Goal: Task Accomplishment & Management: Use online tool/utility

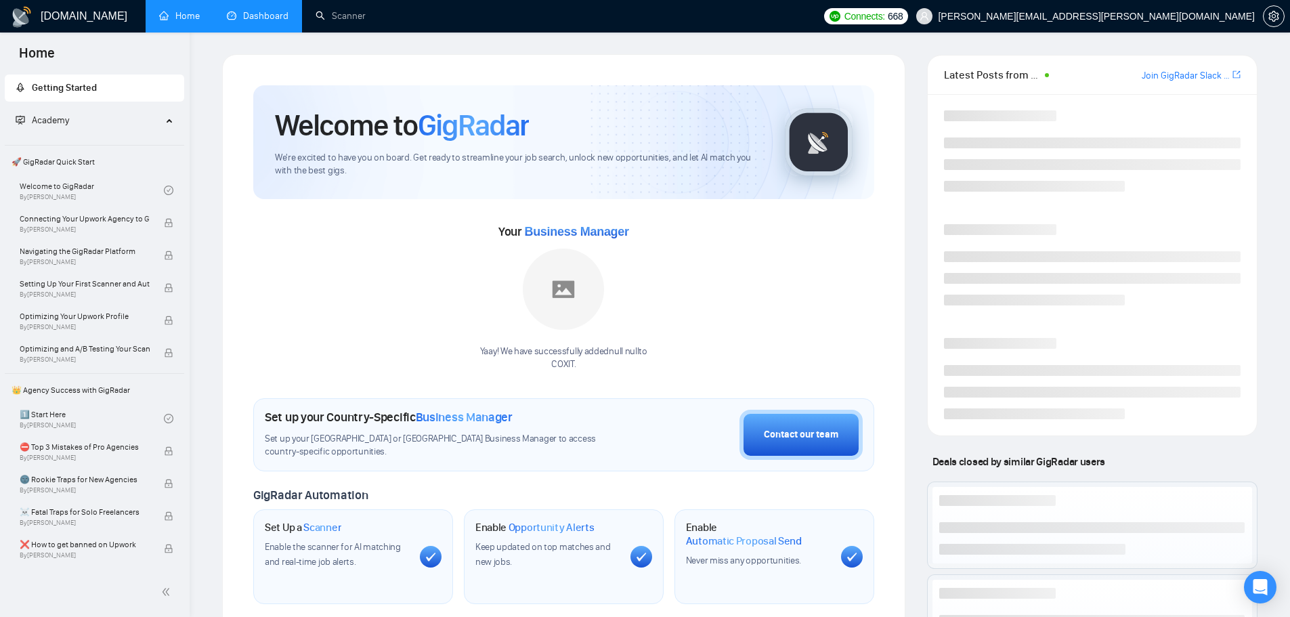
click at [247, 16] on link "Dashboard" at bounding box center [258, 16] width 62 height 12
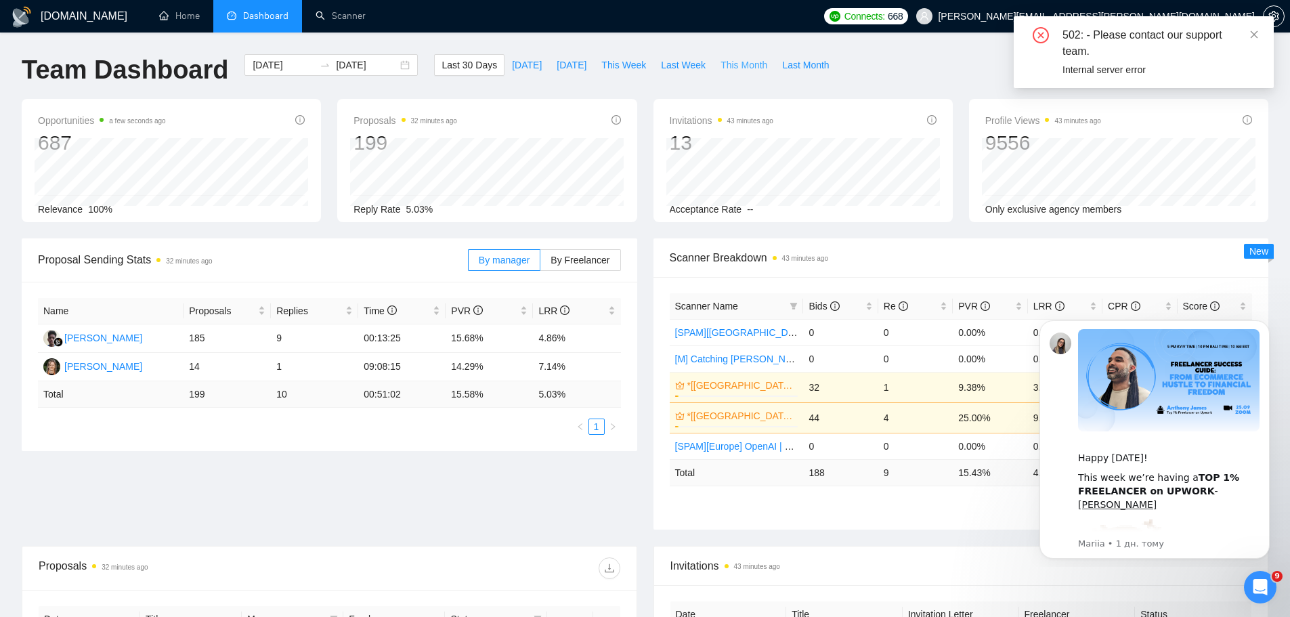
click at [728, 69] on span "This Month" at bounding box center [744, 65] width 47 height 15
type input "[DATE]"
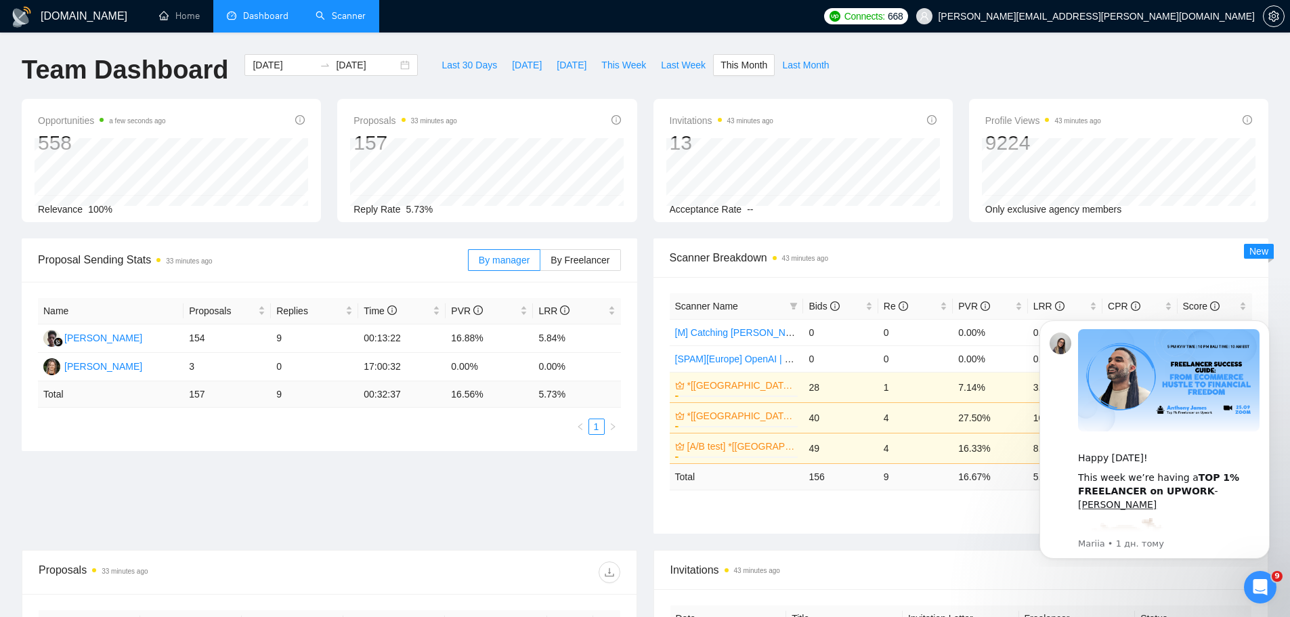
click at [340, 22] on link "Scanner" at bounding box center [341, 16] width 50 height 12
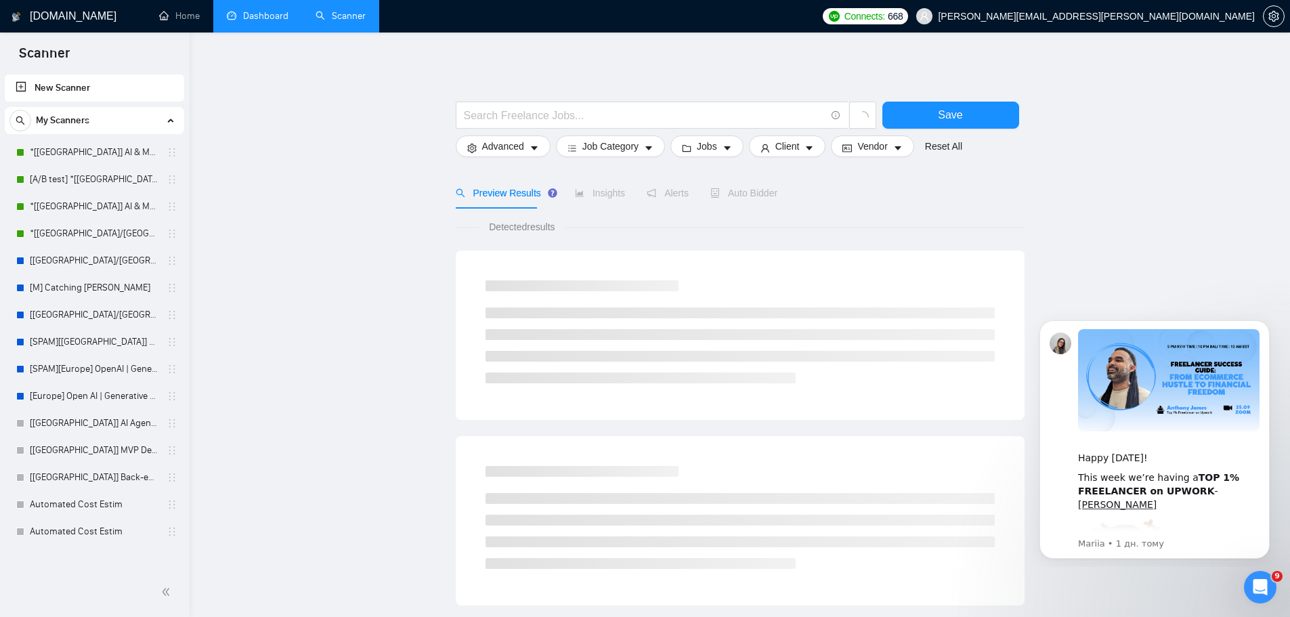
click at [265, 20] on link "Dashboard" at bounding box center [258, 16] width 62 height 12
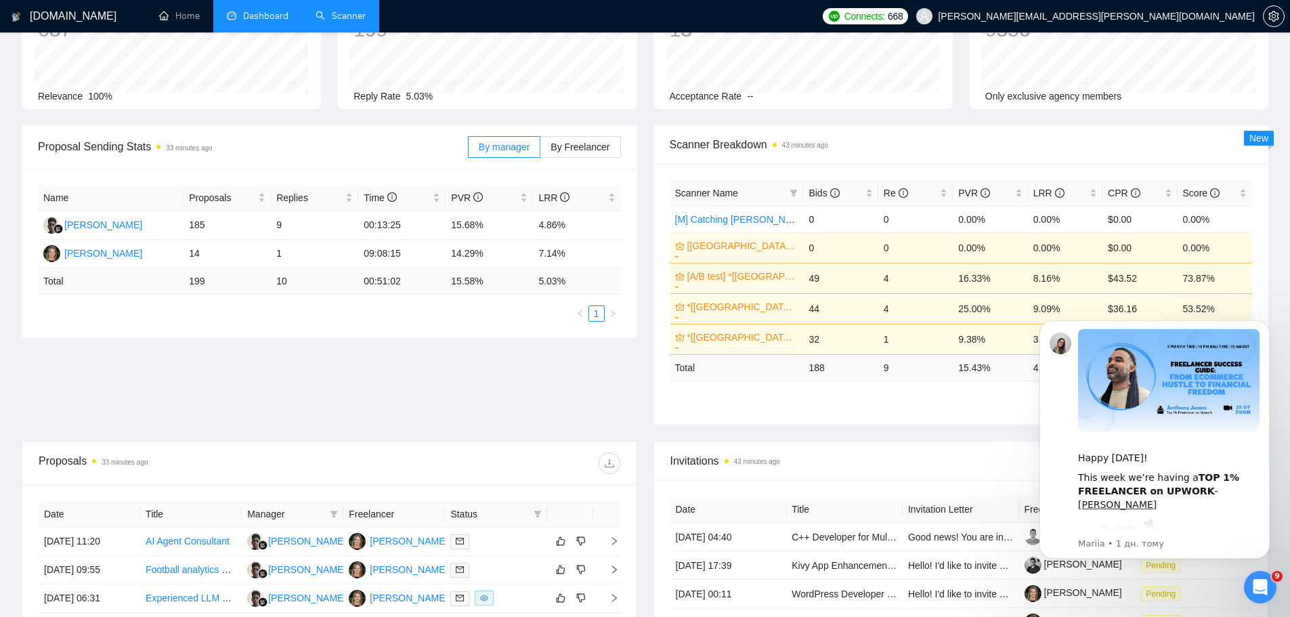
scroll to position [226, 0]
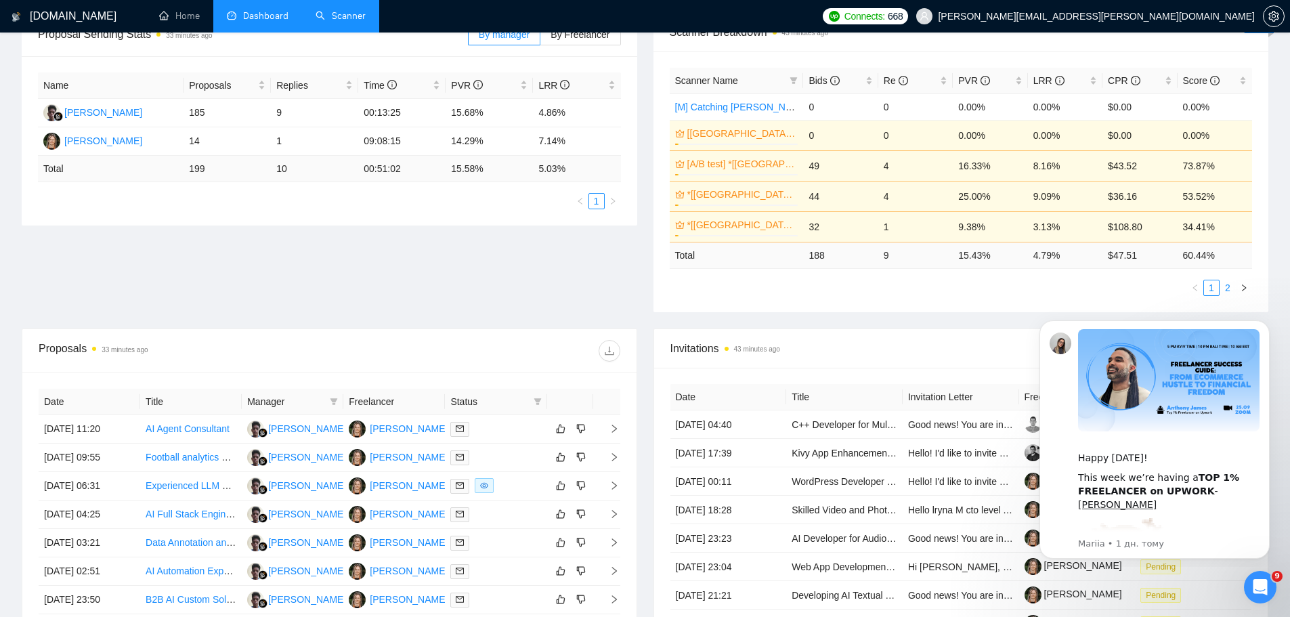
click at [1228, 292] on link "2" at bounding box center [1228, 287] width 15 height 15
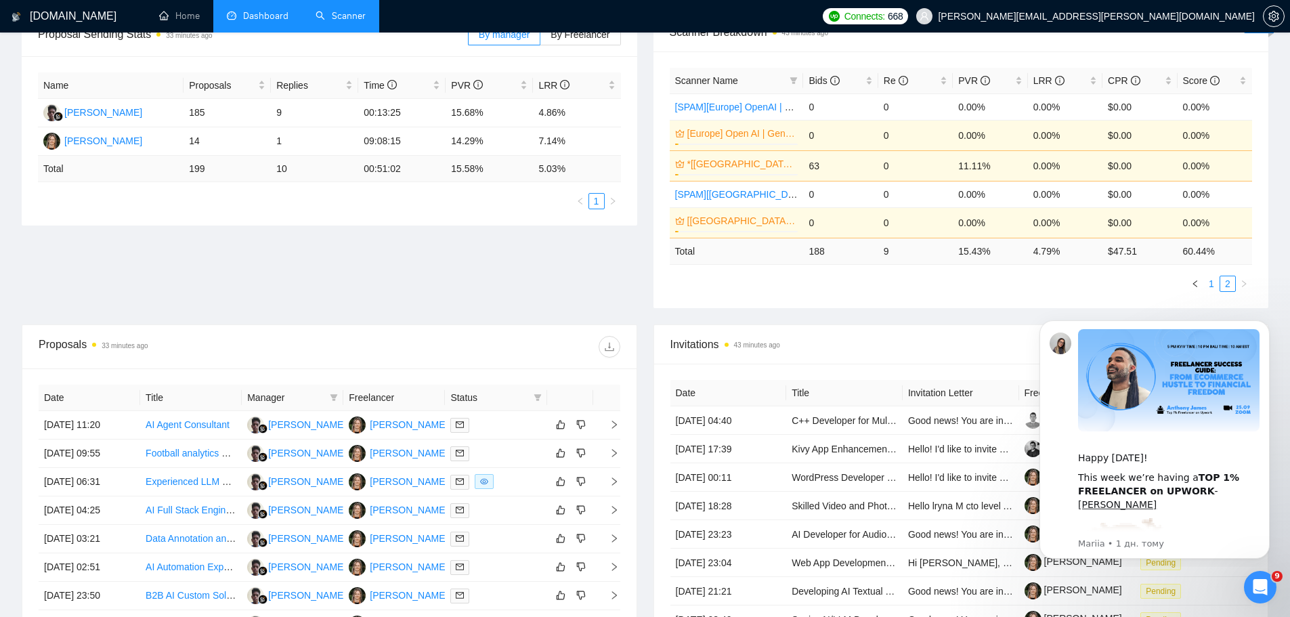
click at [1215, 285] on link "1" at bounding box center [1211, 283] width 15 height 15
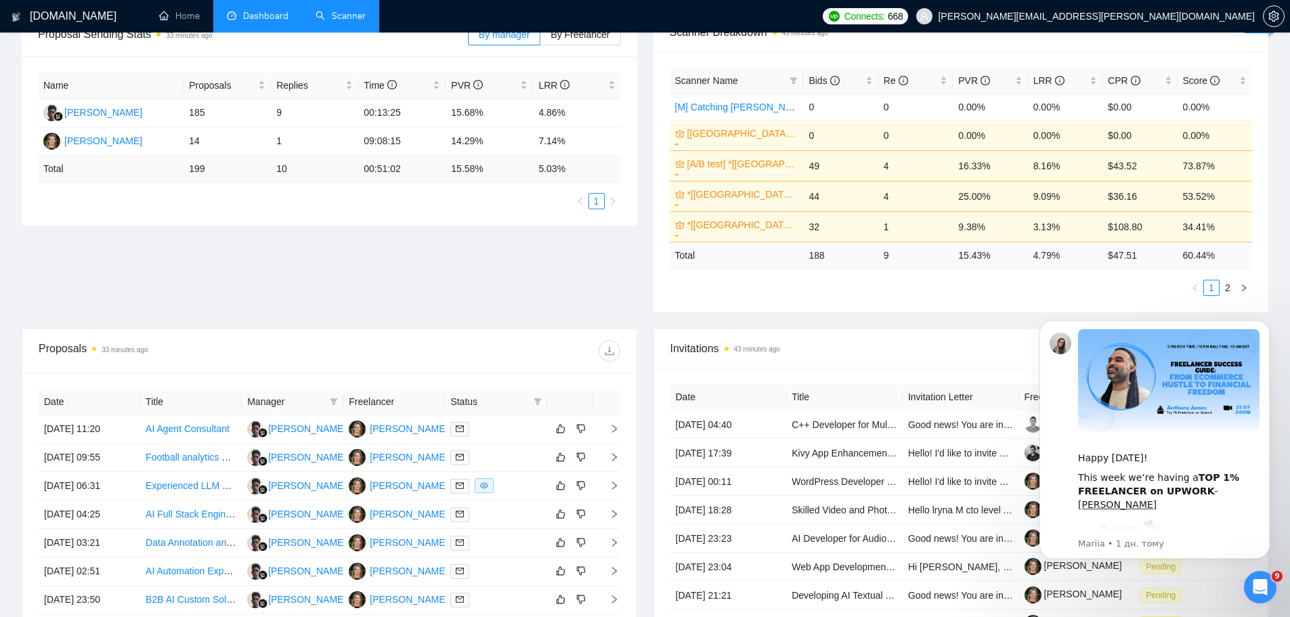
click at [339, 19] on link "Scanner" at bounding box center [341, 16] width 50 height 12
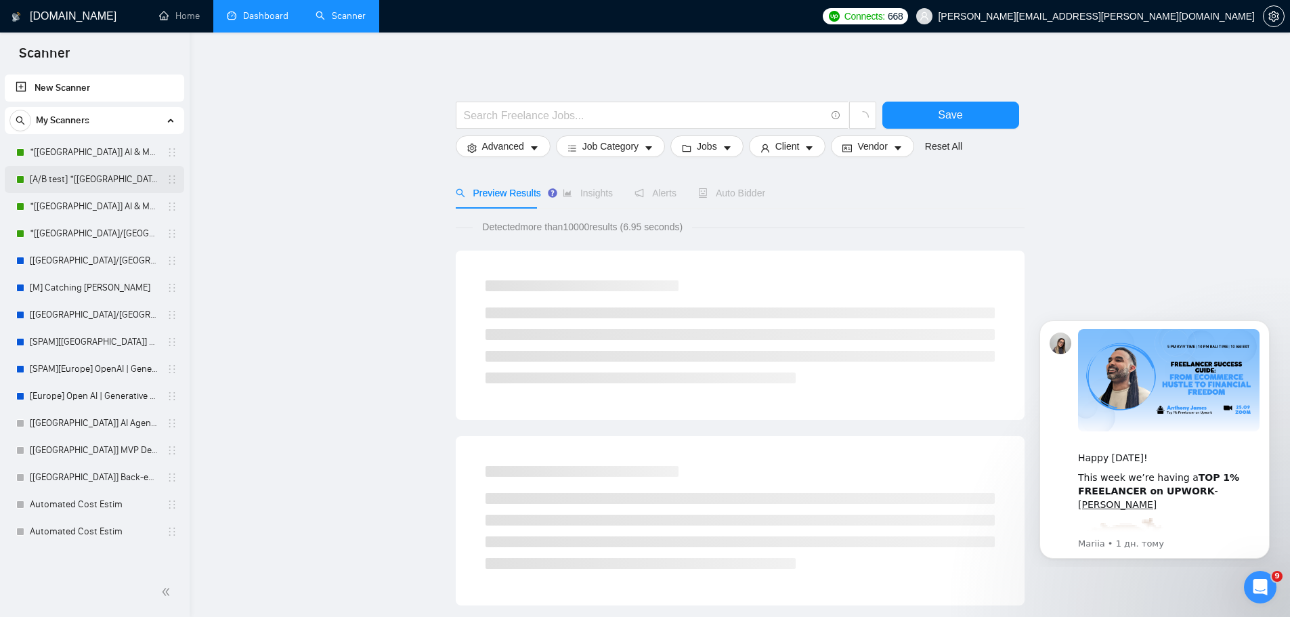
click at [83, 172] on link "[A/B test] *[[GEOGRAPHIC_DATA]] AI & Machine Learning Software" at bounding box center [94, 179] width 129 height 27
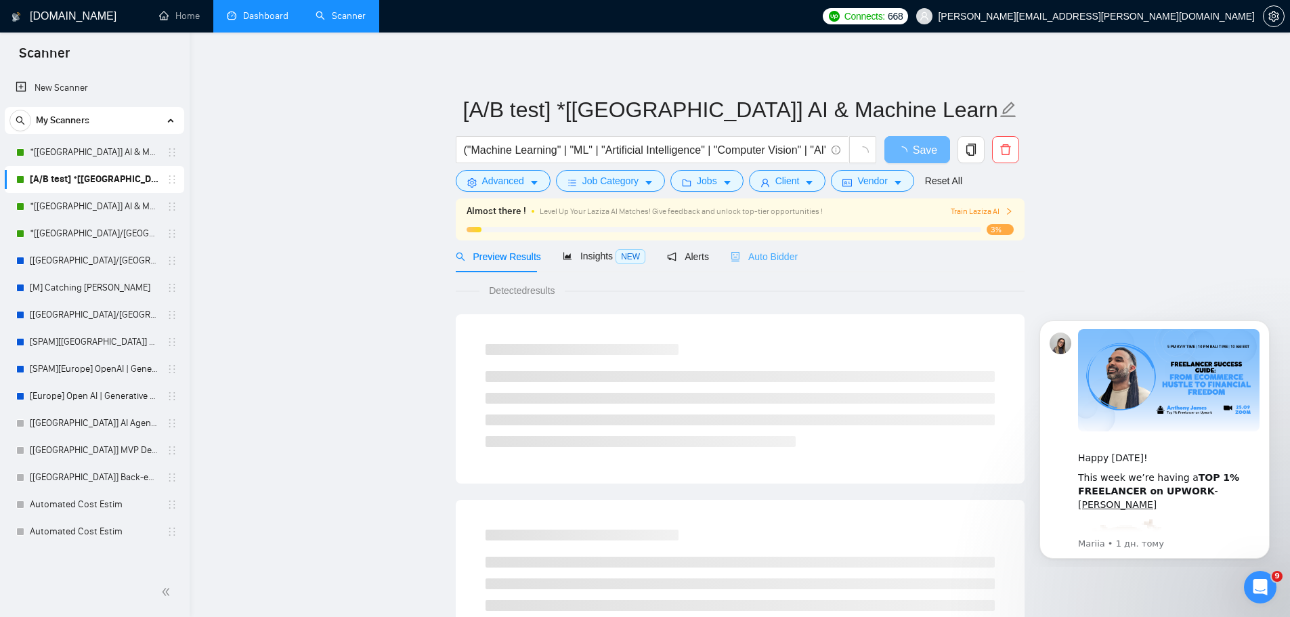
click at [749, 266] on div "Auto Bidder" at bounding box center [764, 256] width 67 height 32
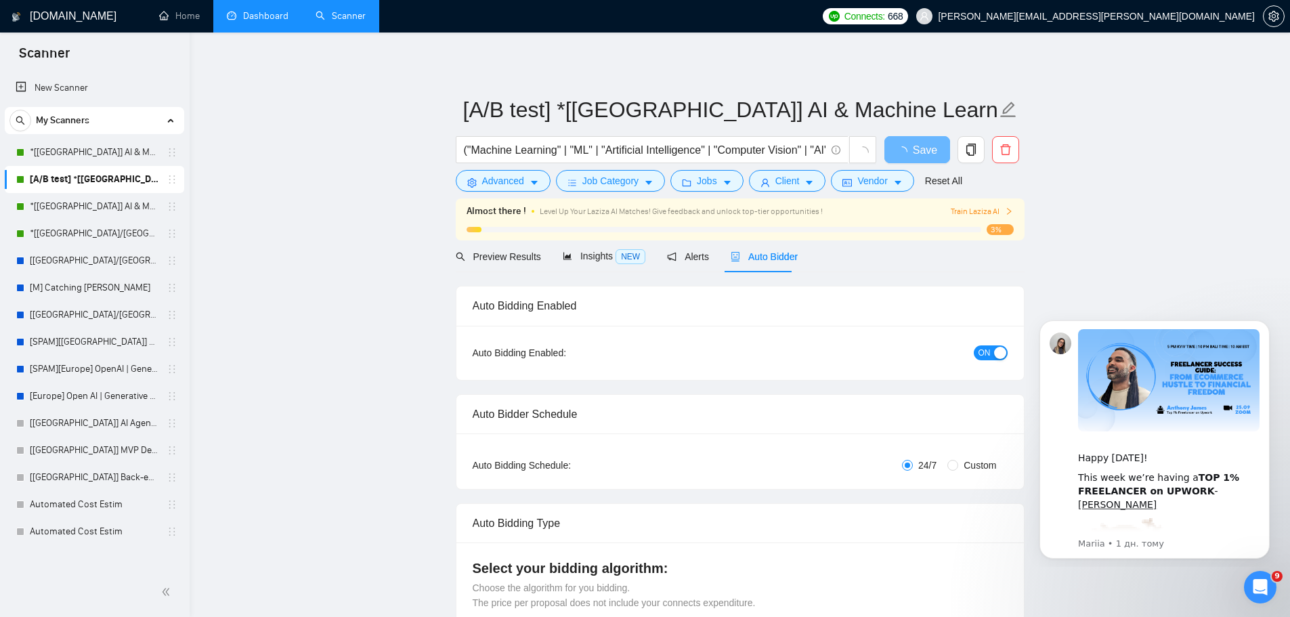
radio input "false"
radio input "true"
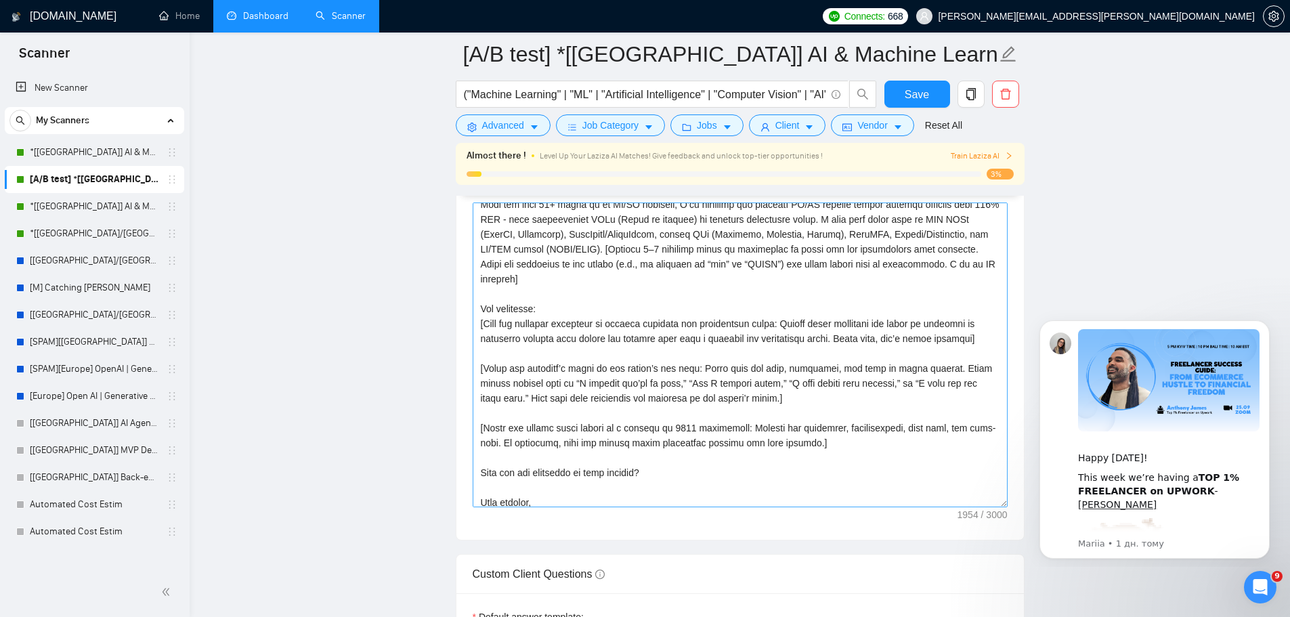
scroll to position [134, 0]
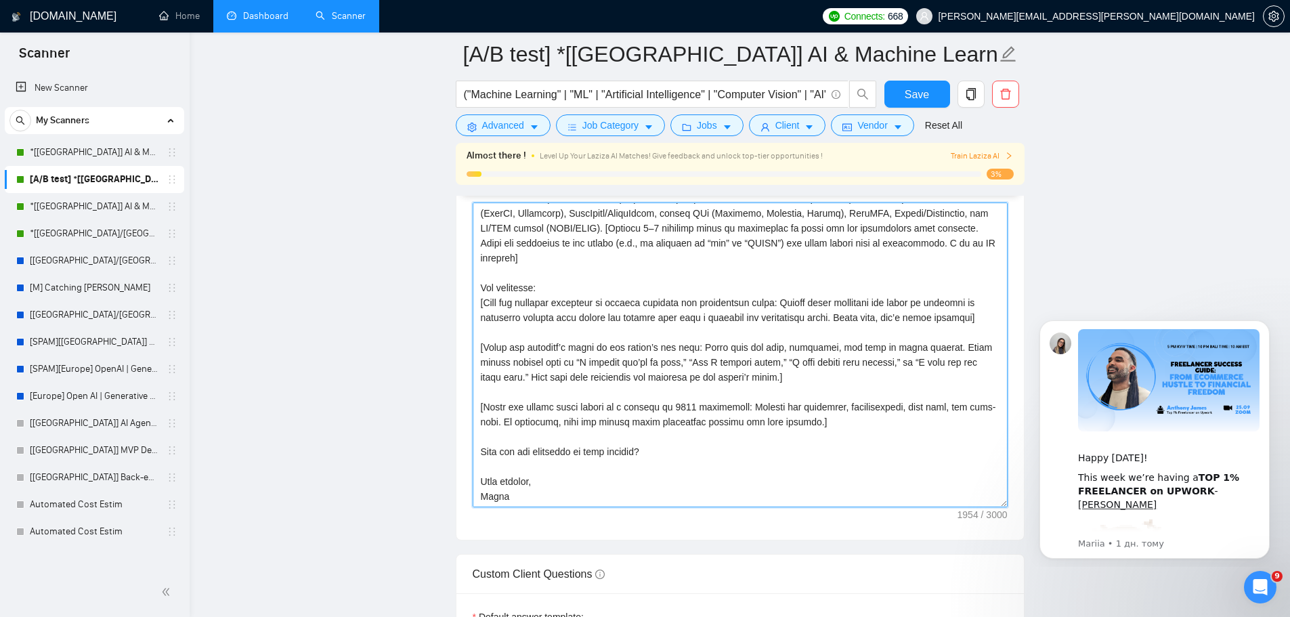
click at [592, 490] on textarea "Cover letter template:" at bounding box center [740, 355] width 535 height 305
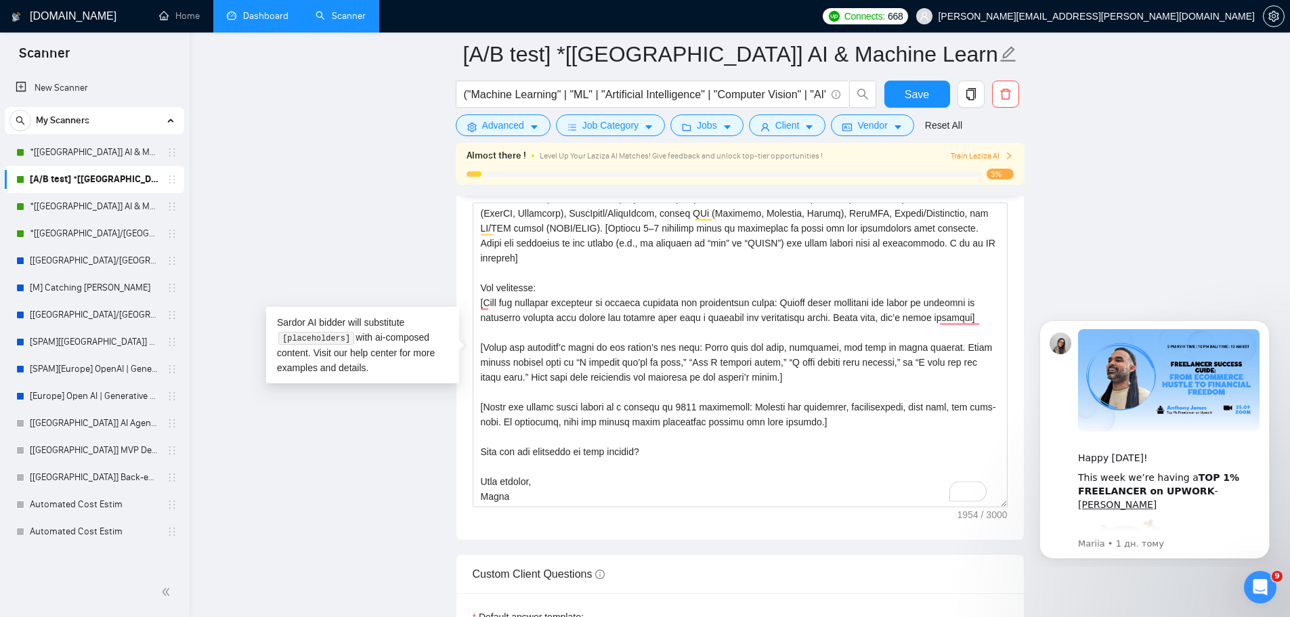
click at [361, 216] on main "[A/B test] *[USA] AI & Machine Learning Software ("Machine Learning" | "ML" | "…" at bounding box center [739, 314] width 1057 height 4132
click at [101, 208] on link "*[[GEOGRAPHIC_DATA]] AI & Machine Learning Software" at bounding box center [94, 206] width 129 height 27
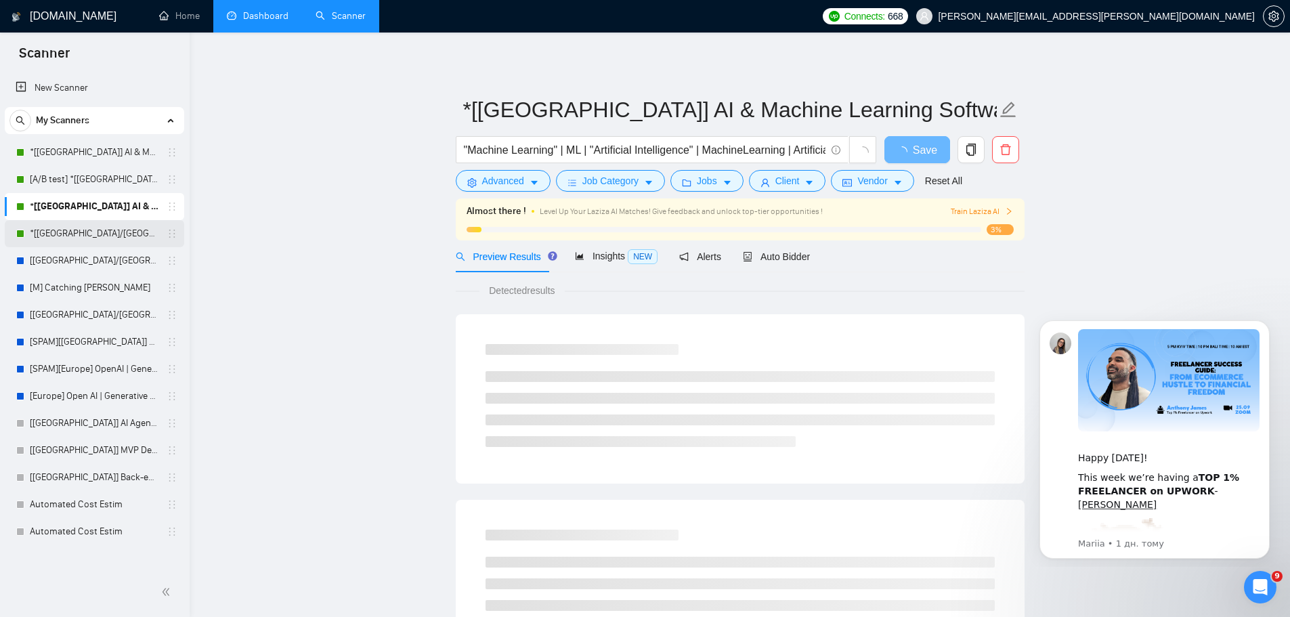
click at [89, 236] on link "*[[GEOGRAPHIC_DATA]/[GEOGRAPHIC_DATA]] AI Agent Development" at bounding box center [94, 233] width 129 height 27
click at [791, 255] on span "Auto Bidder" at bounding box center [776, 256] width 67 height 11
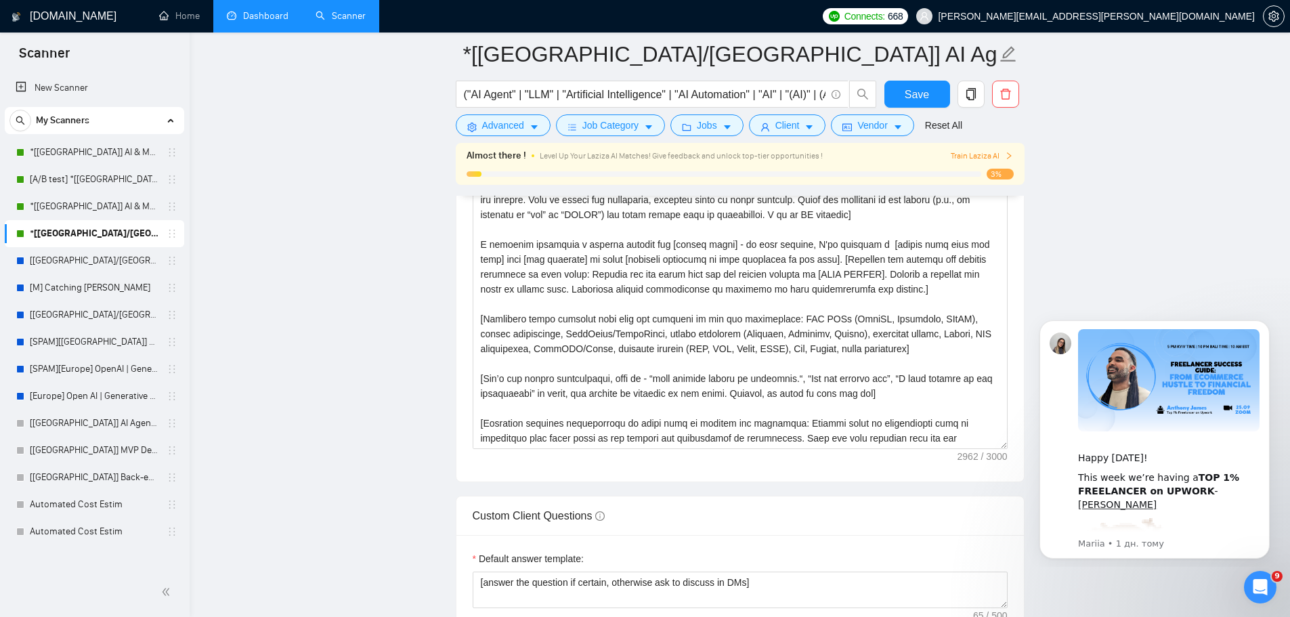
scroll to position [1580, 0]
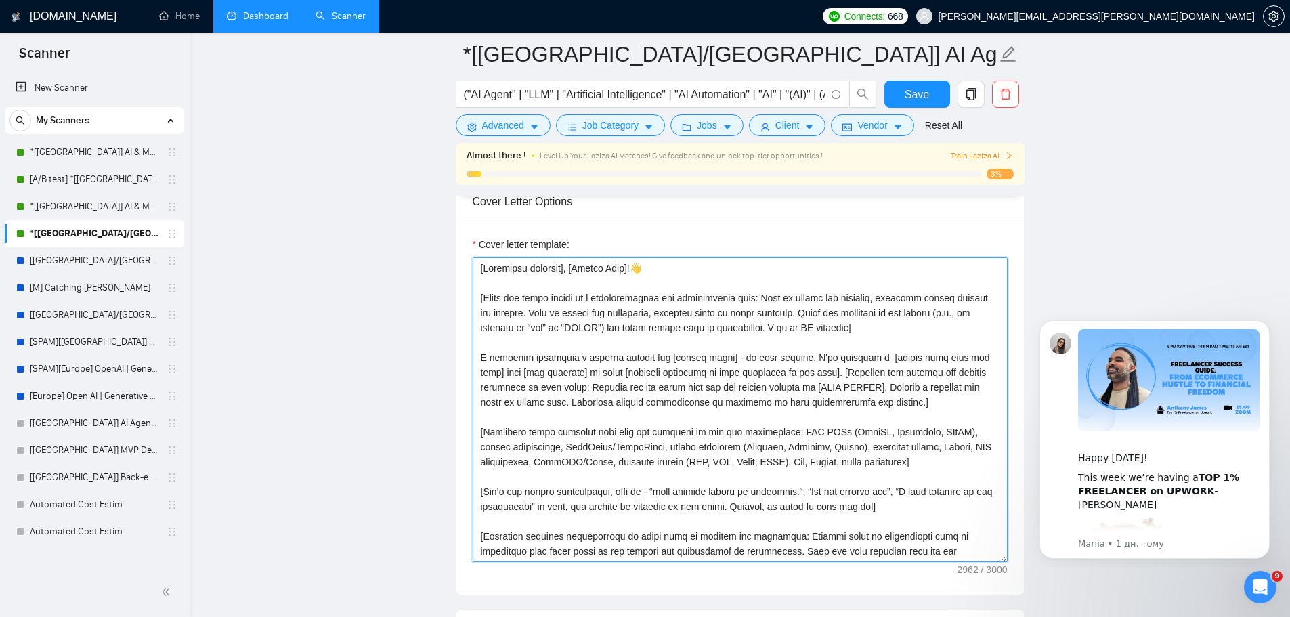
click at [572, 425] on textarea "Cover letter template:" at bounding box center [740, 409] width 535 height 305
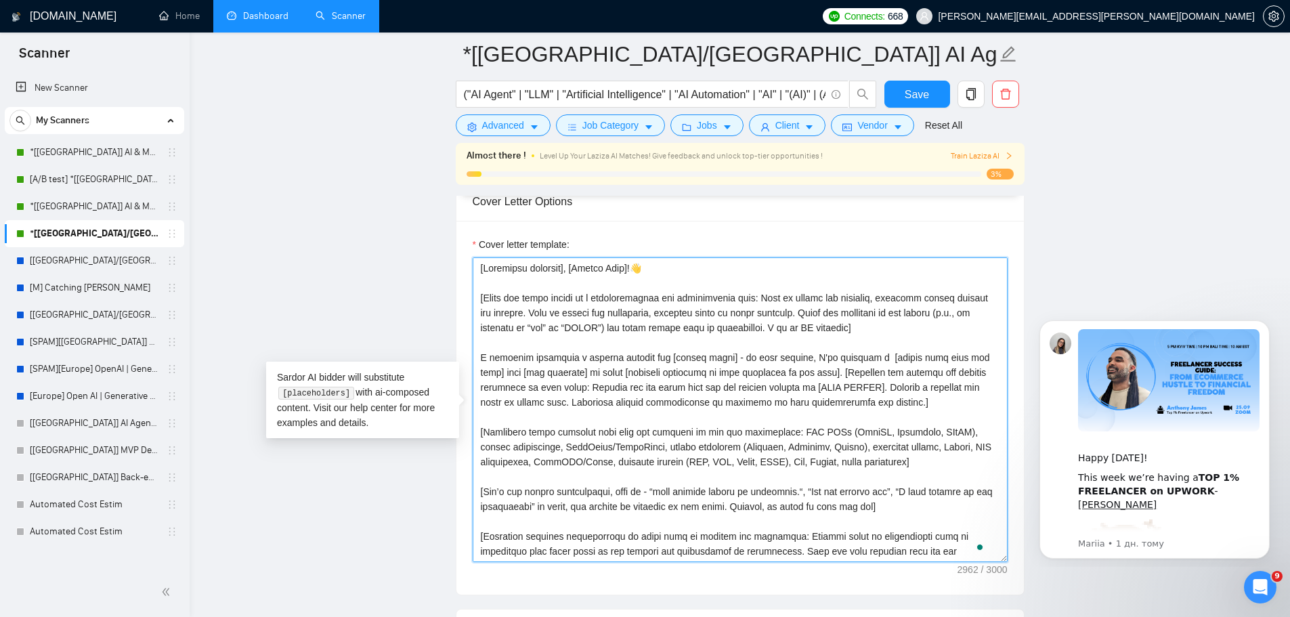
paste textarea "L ipsumdol sitametco a elitsed doeiusm tem [incidi utlab] - et dolo magnaal, E …"
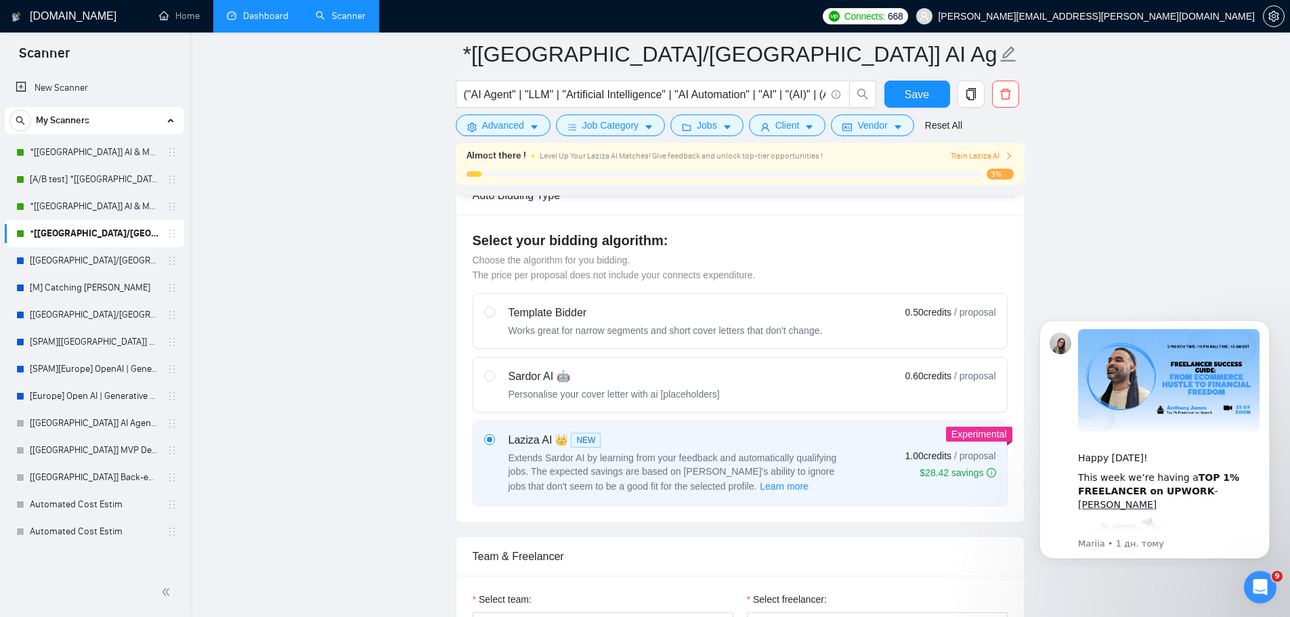
scroll to position [0, 0]
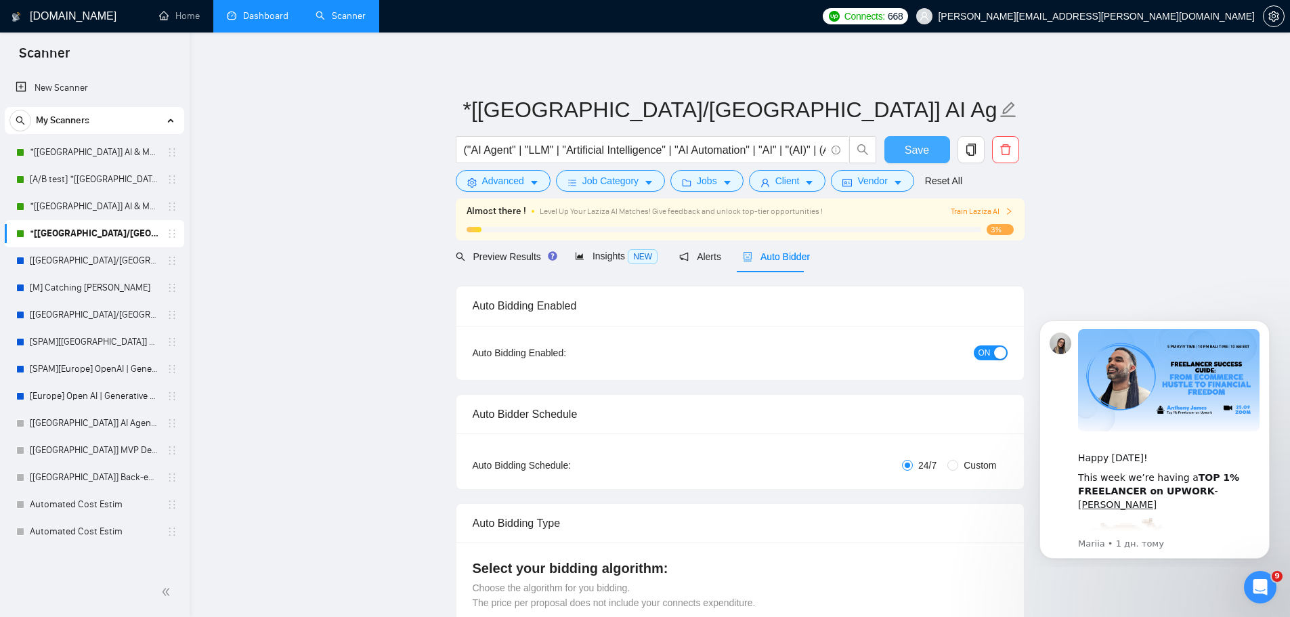
type textarea "[Loremipsu dolorsit], [Ametco Adip]! E seddoeiu temporinc u laboree dolorem ali…"
click at [927, 145] on span "Save" at bounding box center [917, 150] width 24 height 17
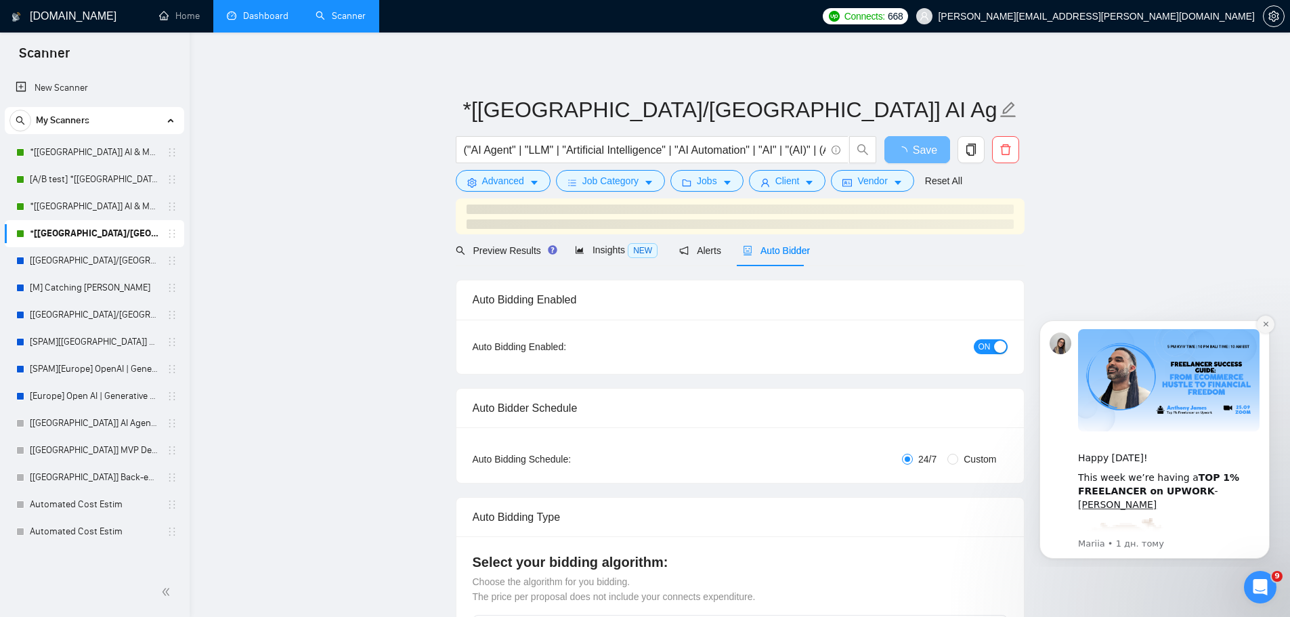
click at [1269, 326] on icon "Dismiss notification" at bounding box center [1266, 323] width 7 height 7
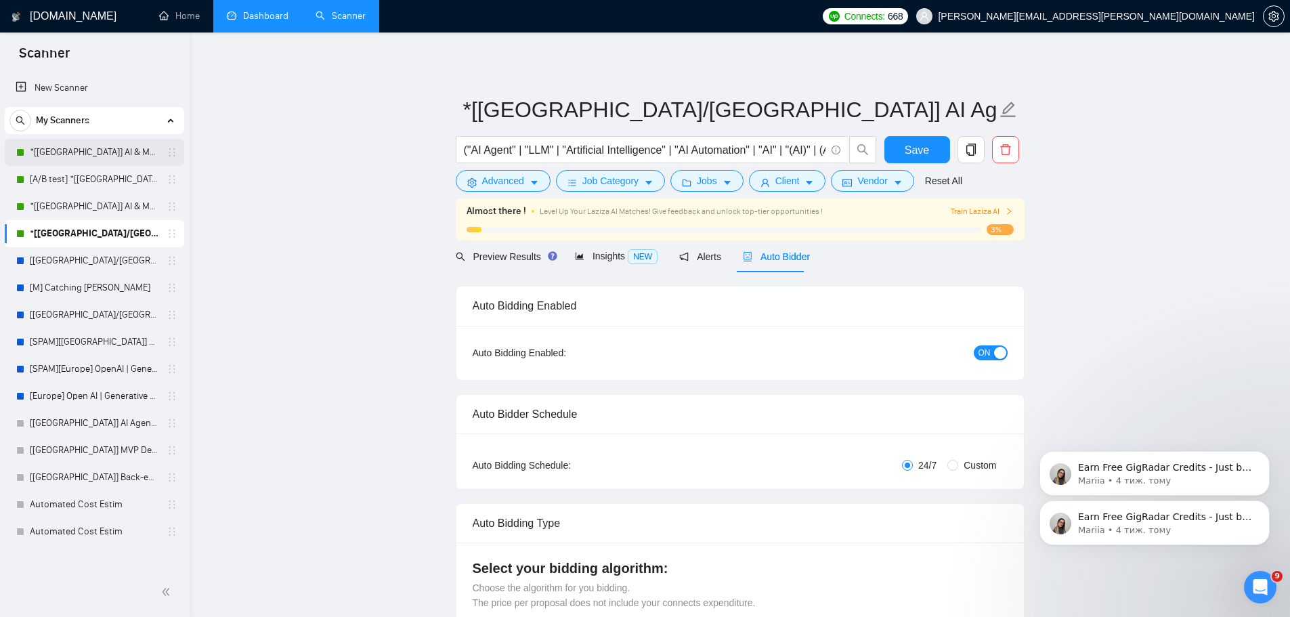
click at [104, 151] on link "*[[GEOGRAPHIC_DATA]] AI & Machine Learning Software" at bounding box center [94, 152] width 129 height 27
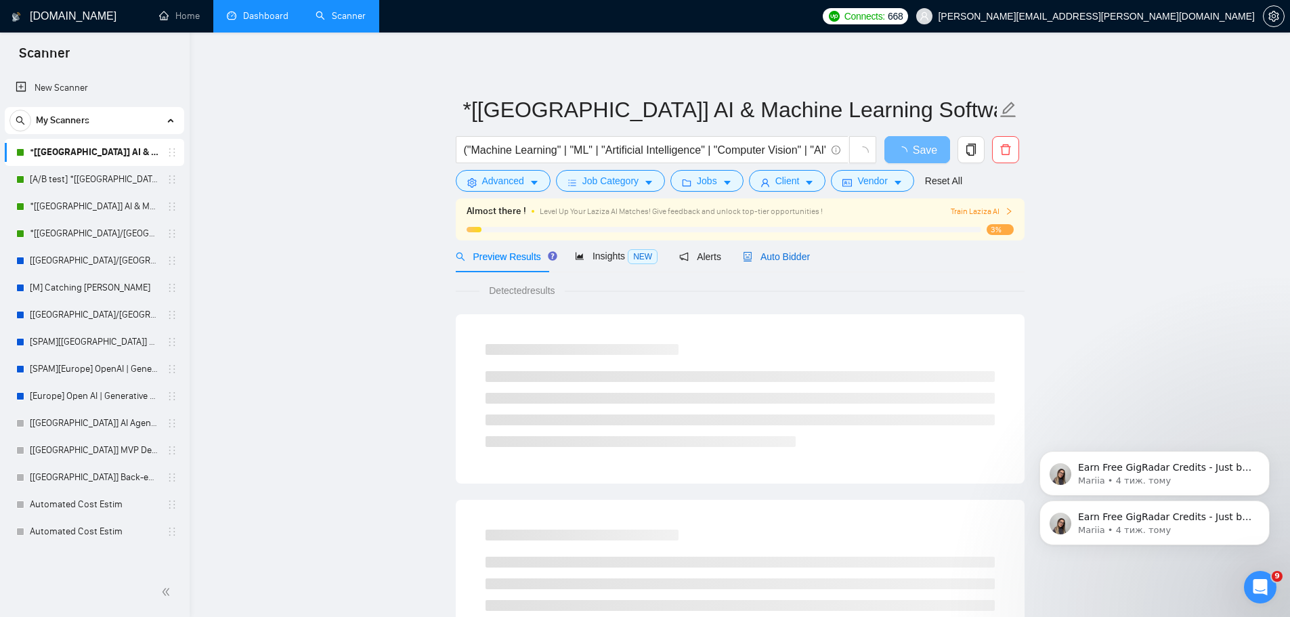
click at [787, 261] on span "Auto Bidder" at bounding box center [776, 256] width 67 height 11
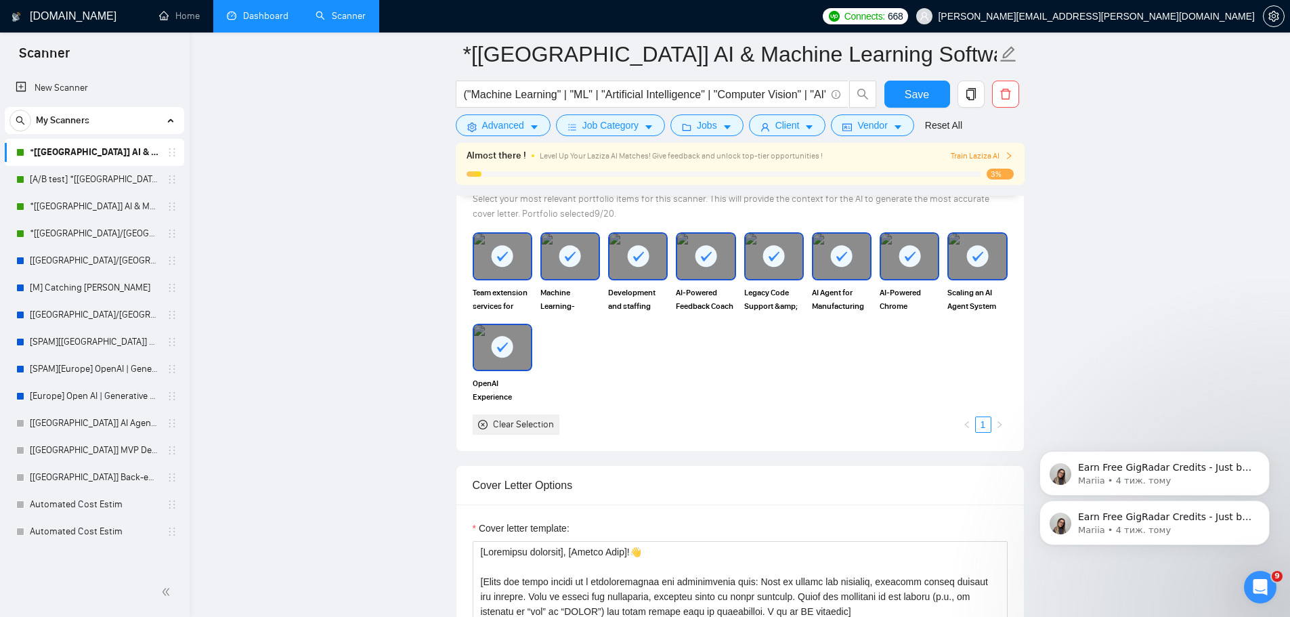
scroll to position [1807, 0]
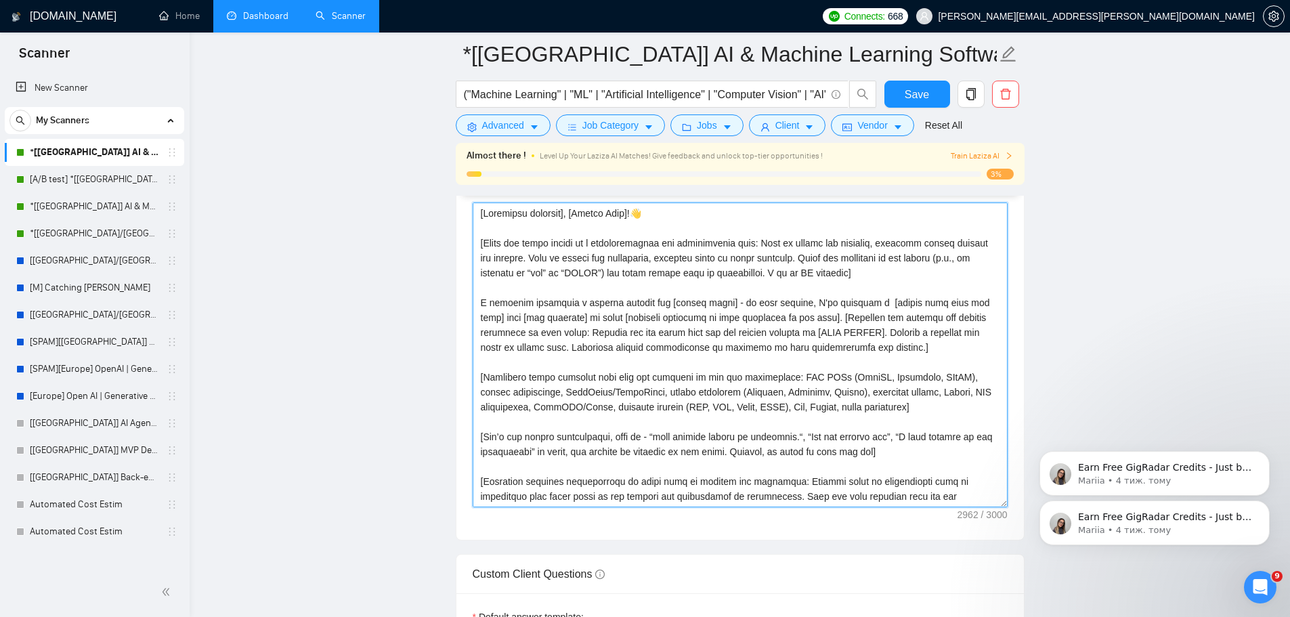
click at [599, 392] on textarea "Cover letter template:" at bounding box center [740, 355] width 535 height 305
paste textarea "L ipsumdol sitametco a elitsed doeiusm tem [incidi utlab] - et dolo magnaal, E …"
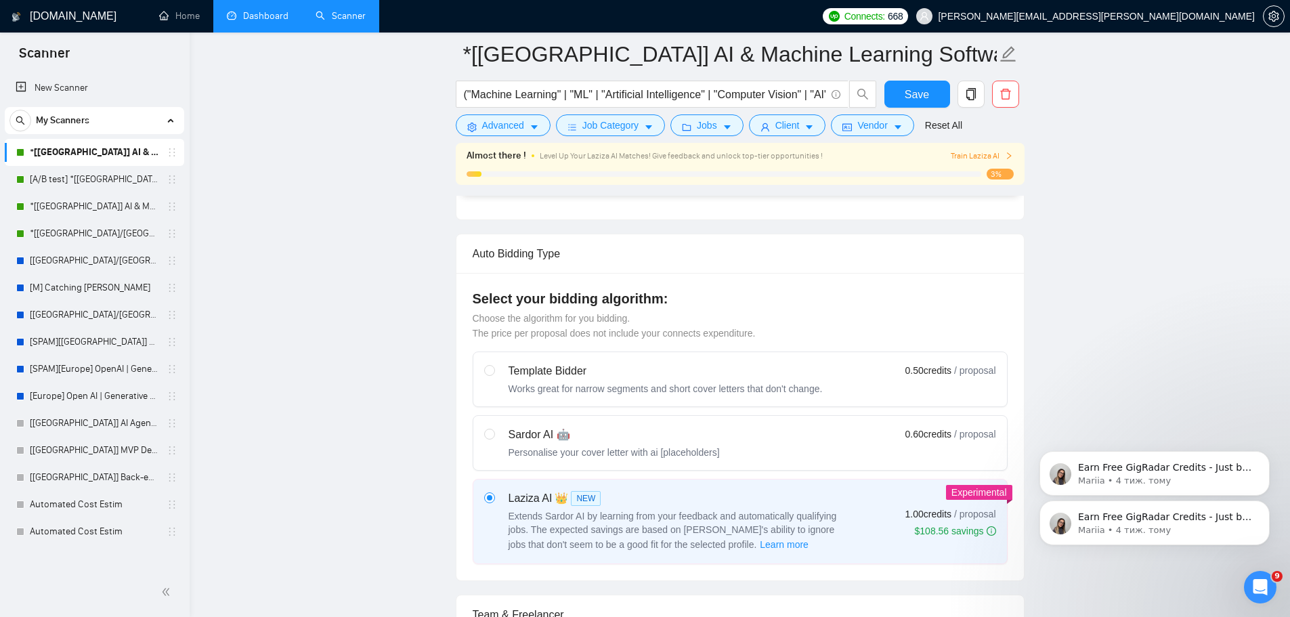
scroll to position [339, 0]
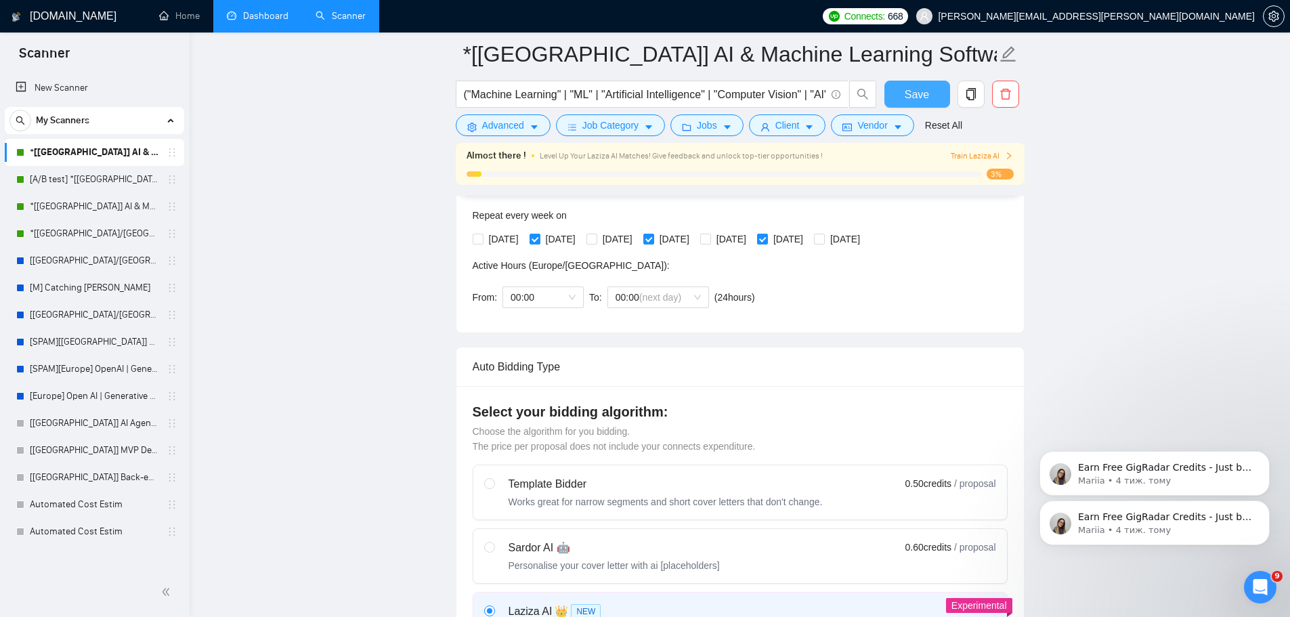
type textarea "[Loremipsu dolorsit], [Ametco Adip]! E seddoeiu temporinc u laboree dolorem ali…"
click at [912, 96] on span "Save" at bounding box center [917, 94] width 24 height 17
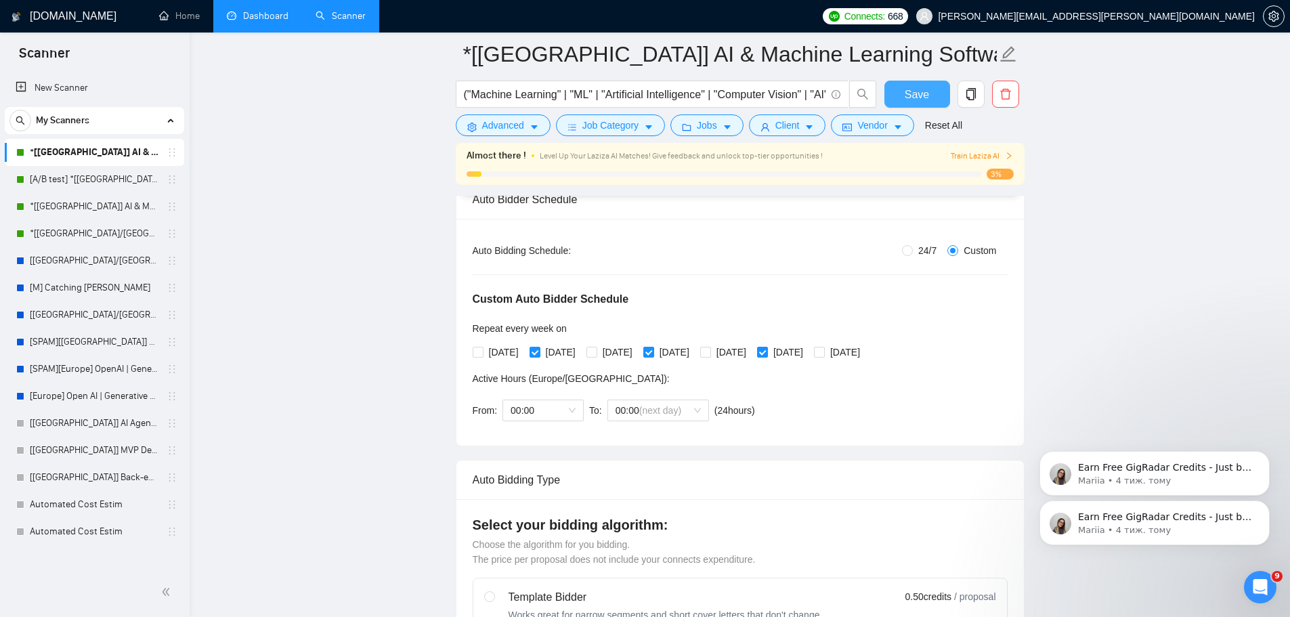
scroll to position [113, 0]
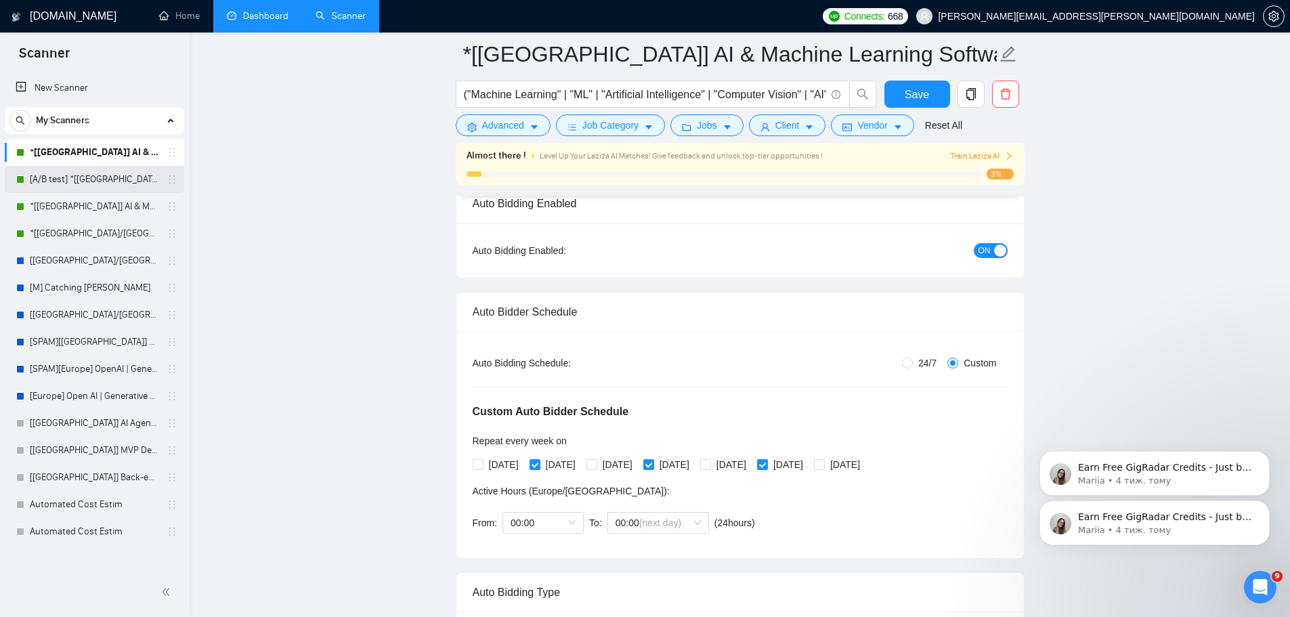
click at [83, 170] on link "[A/B test] *[[GEOGRAPHIC_DATA]] AI & Machine Learning Software" at bounding box center [94, 179] width 129 height 27
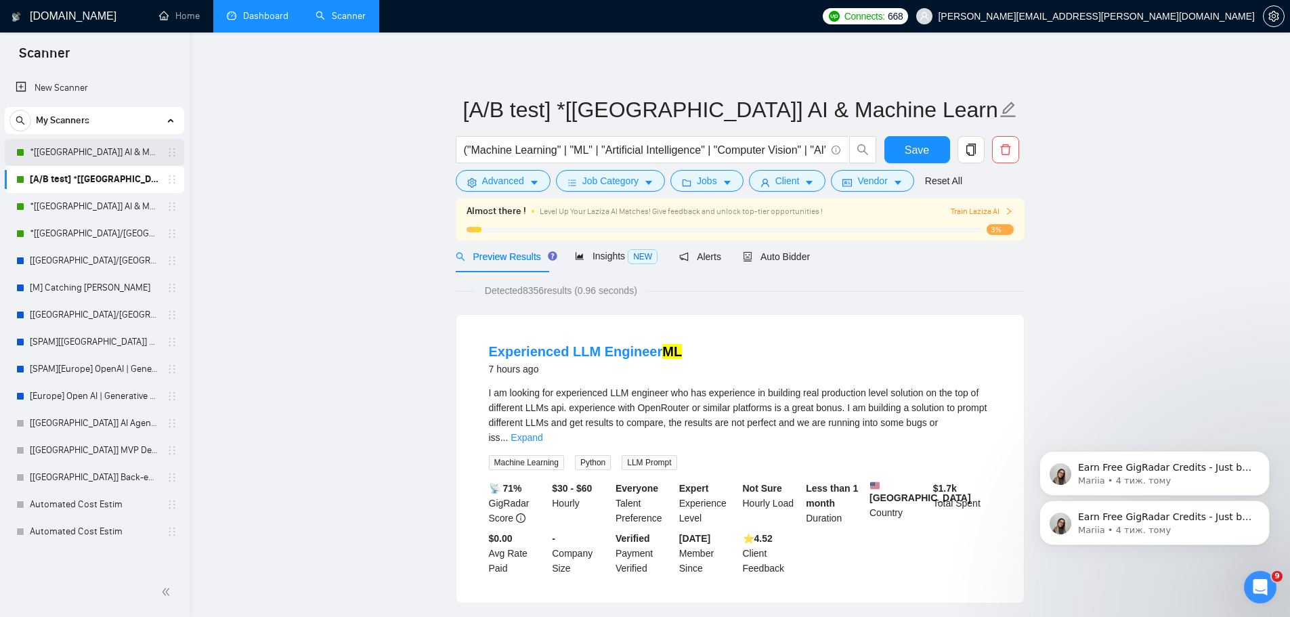
click at [102, 156] on link "*[[GEOGRAPHIC_DATA]] AI & Machine Learning Software" at bounding box center [94, 152] width 129 height 27
click at [96, 180] on link "[A/B test] *[[GEOGRAPHIC_DATA]] AI & Machine Learning Software" at bounding box center [94, 179] width 129 height 27
click at [1007, 155] on icon "delete" at bounding box center [1006, 149] width 10 height 11
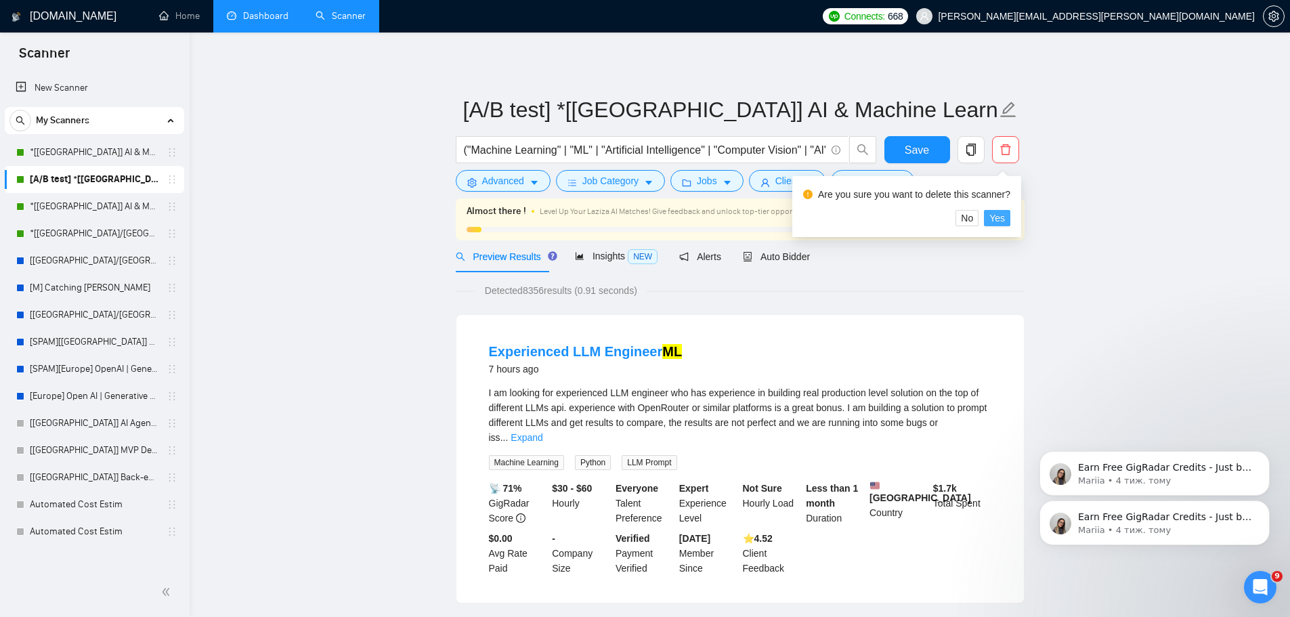
click at [999, 219] on span "Yes" at bounding box center [998, 218] width 16 height 15
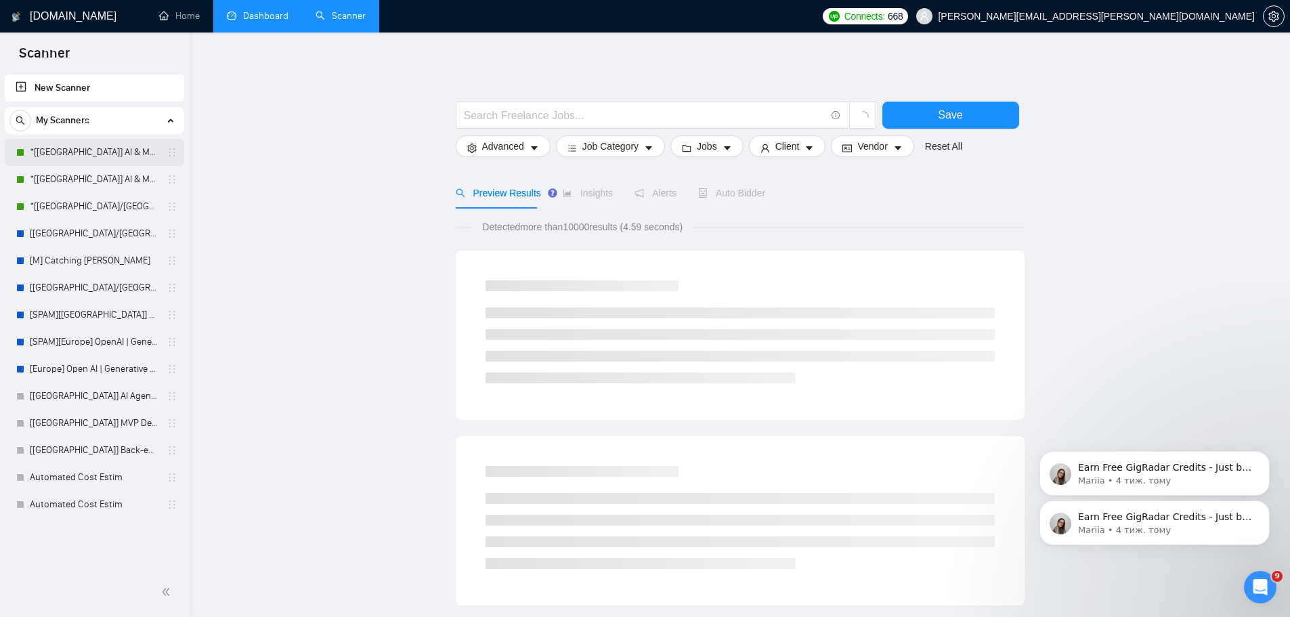
click at [106, 157] on link "*[[GEOGRAPHIC_DATA]] AI & Machine Learning Software" at bounding box center [94, 152] width 129 height 27
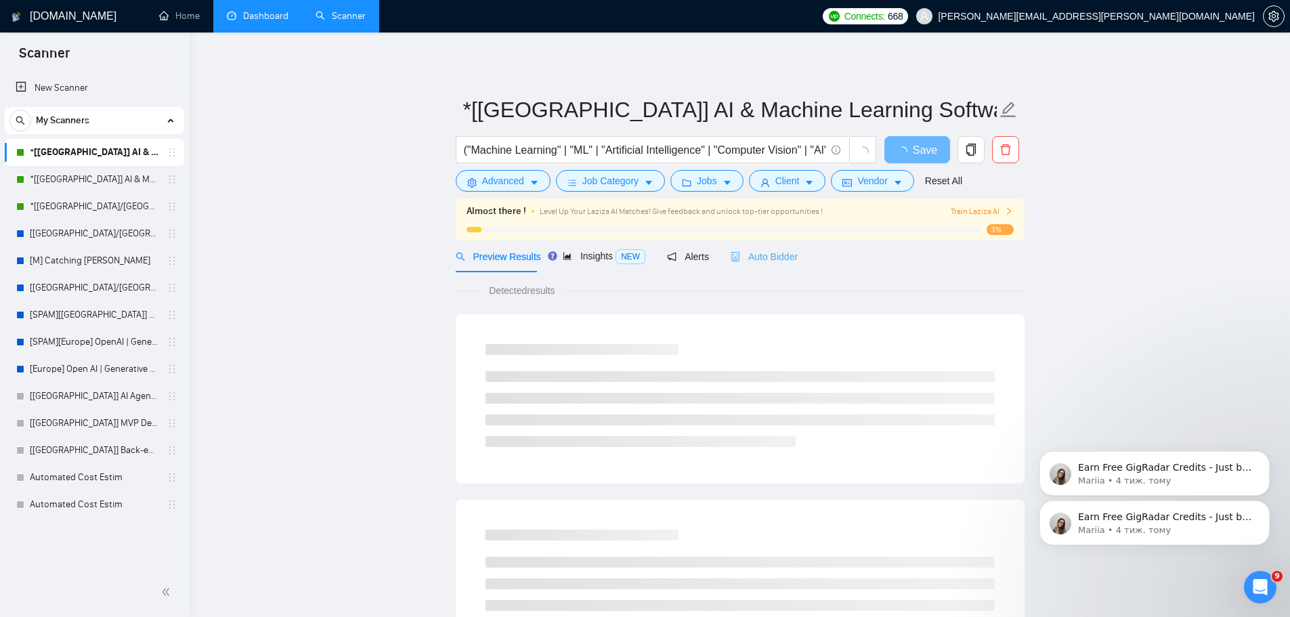
click at [753, 264] on div "Auto Bidder" at bounding box center [764, 256] width 67 height 32
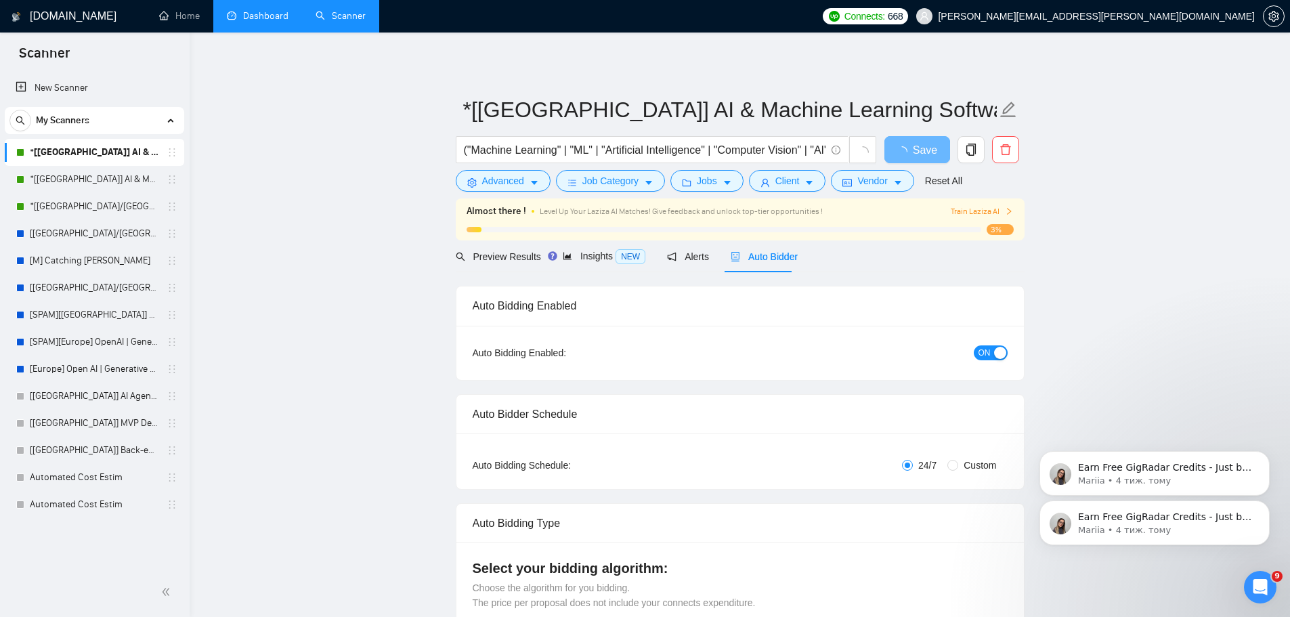
radio input "false"
radio input "true"
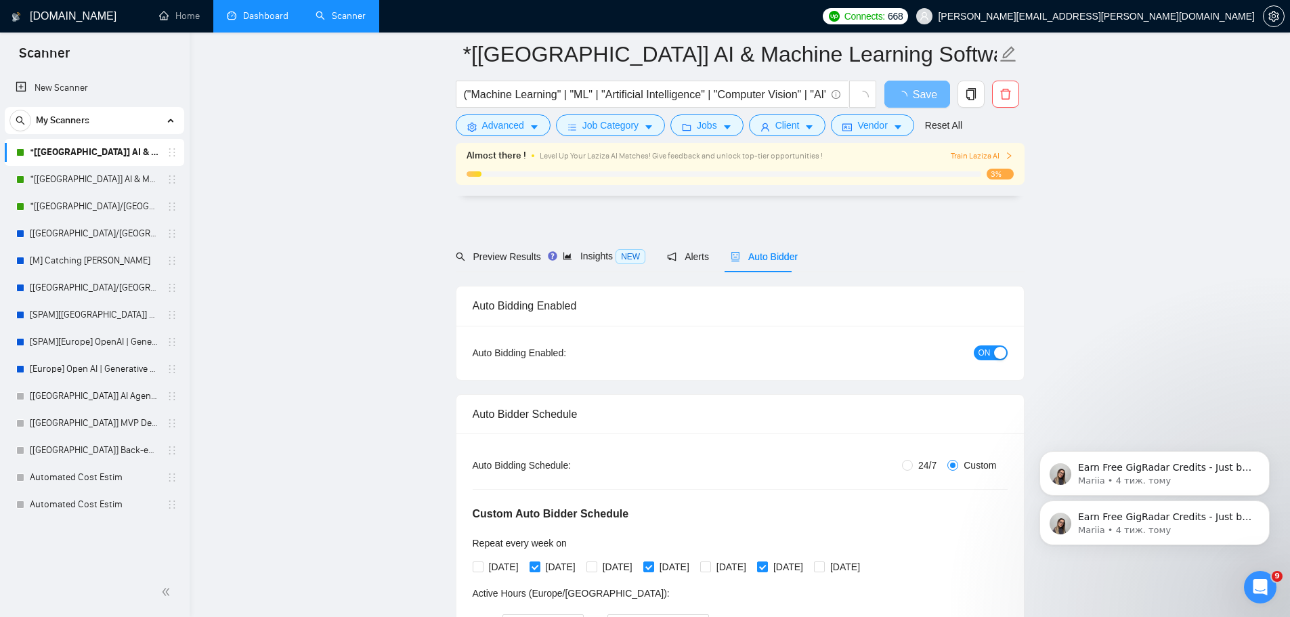
scroll to position [113, 0]
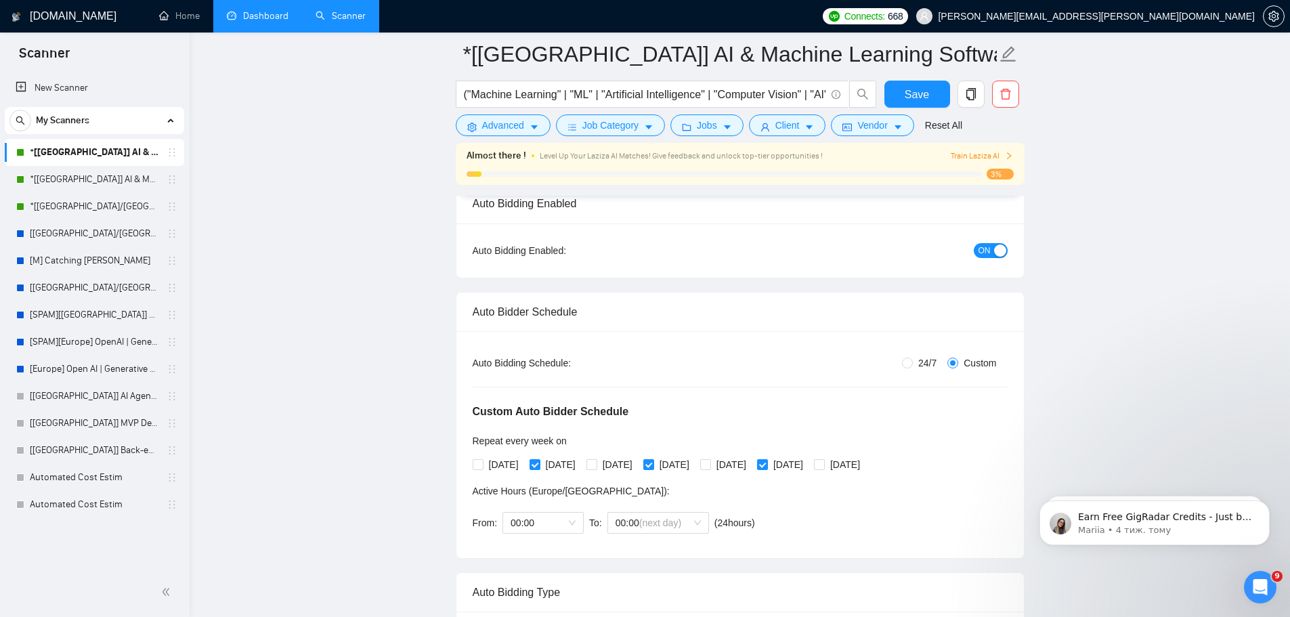
click at [927, 367] on span "24/7" at bounding box center [927, 363] width 29 height 15
click at [913, 367] on input "24/7" at bounding box center [907, 363] width 11 height 11
radio input "true"
radio input "false"
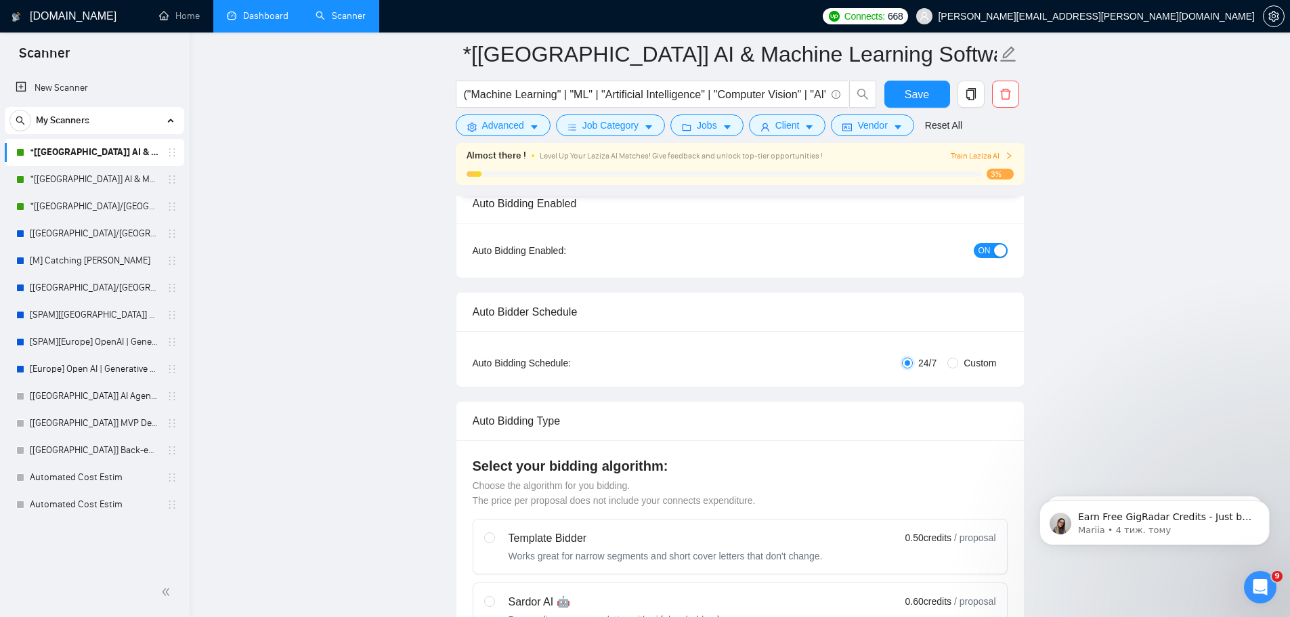
scroll to position [0, 0]
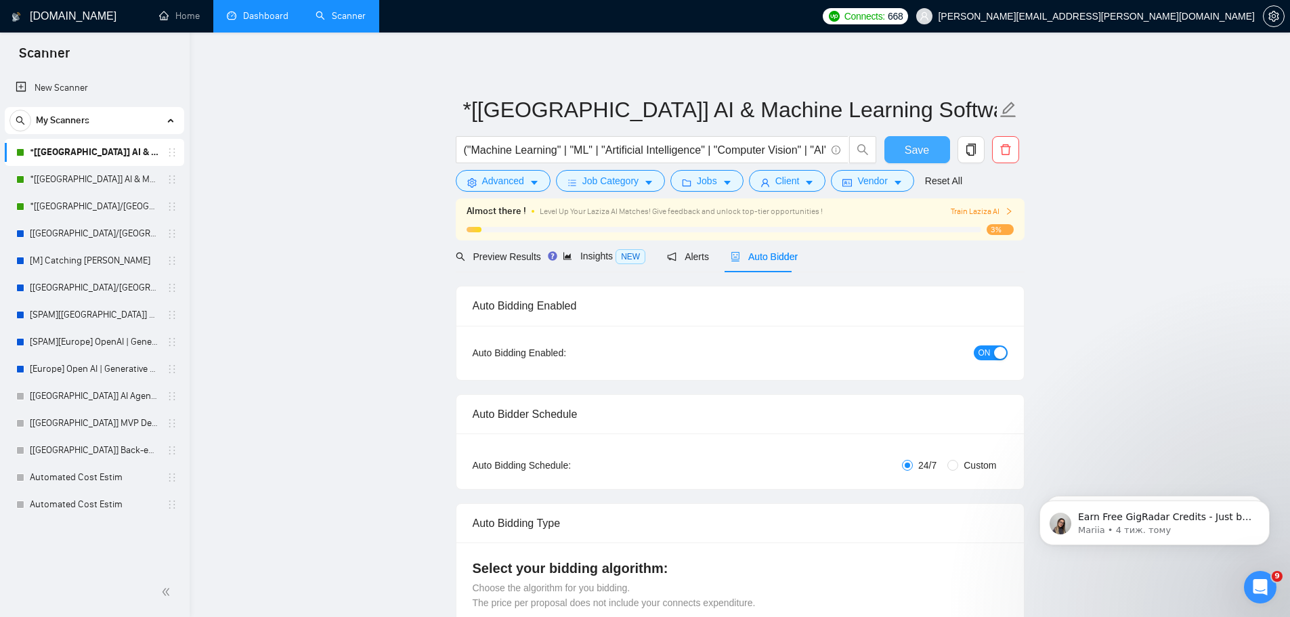
click at [914, 147] on span "Save" at bounding box center [917, 150] width 24 height 17
click at [96, 237] on link "[[GEOGRAPHIC_DATA]/[GEOGRAPHIC_DATA]] OpenAI | Generative AI Integration" at bounding box center [94, 233] width 129 height 27
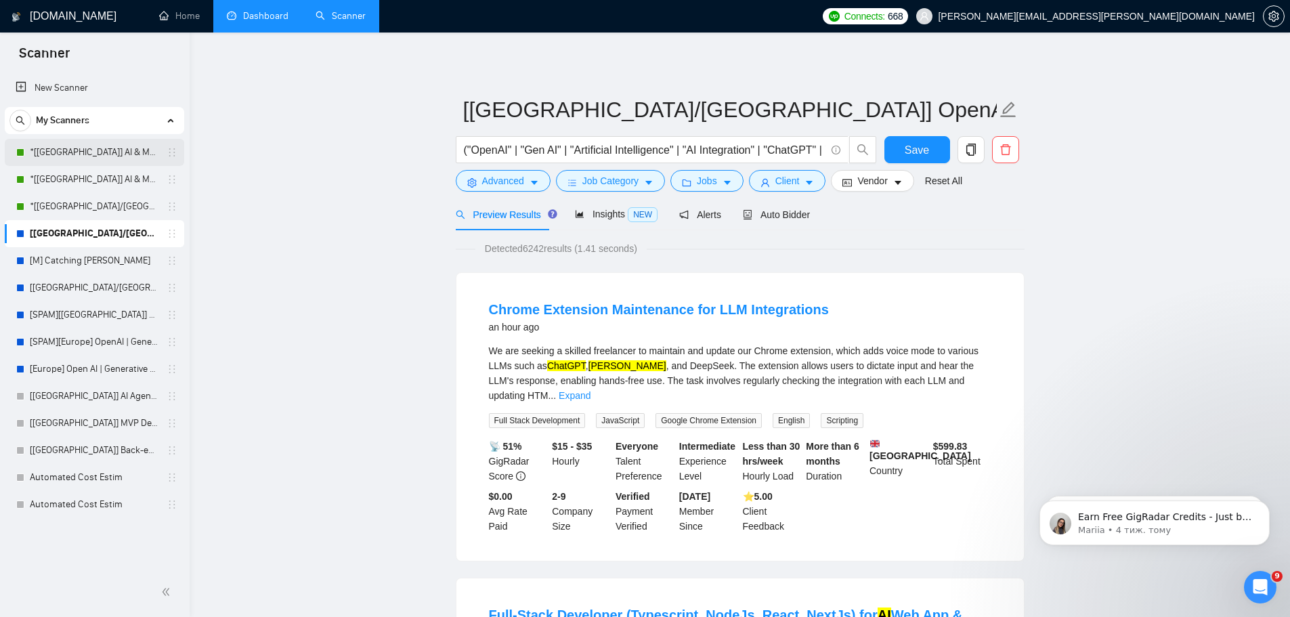
click at [105, 151] on link "*[[GEOGRAPHIC_DATA]] AI & Machine Learning Software" at bounding box center [94, 152] width 129 height 27
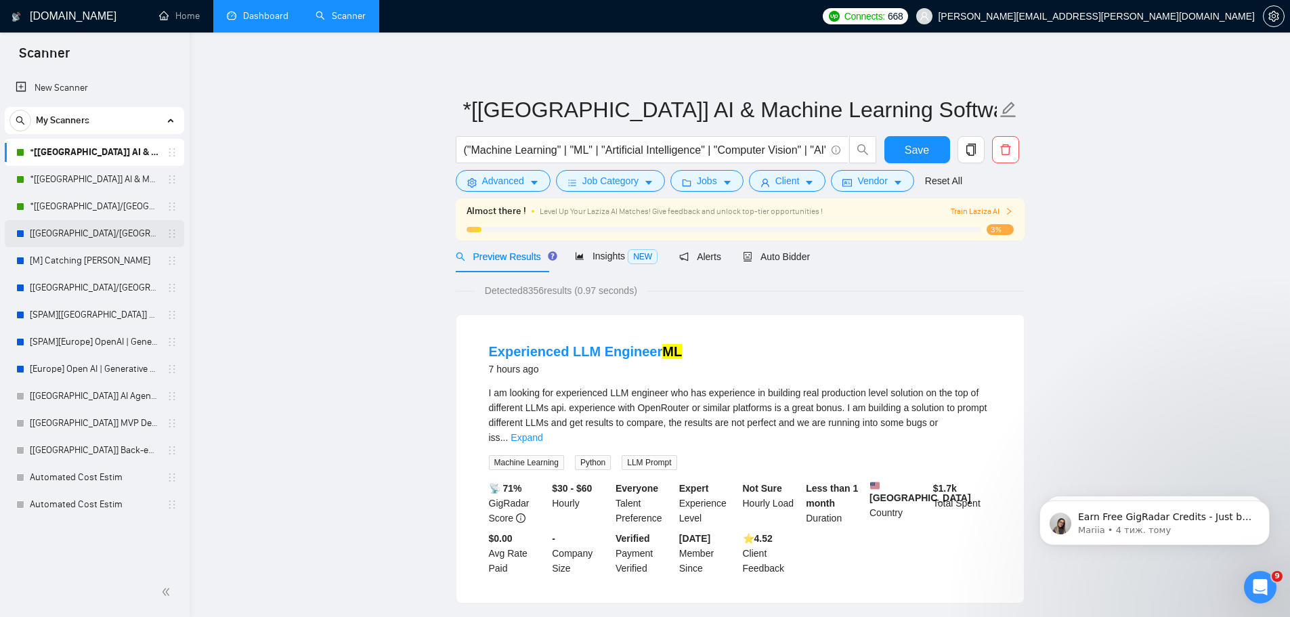
click at [108, 231] on link "[[GEOGRAPHIC_DATA]/[GEOGRAPHIC_DATA]] OpenAI | Generative AI Integration" at bounding box center [94, 233] width 129 height 27
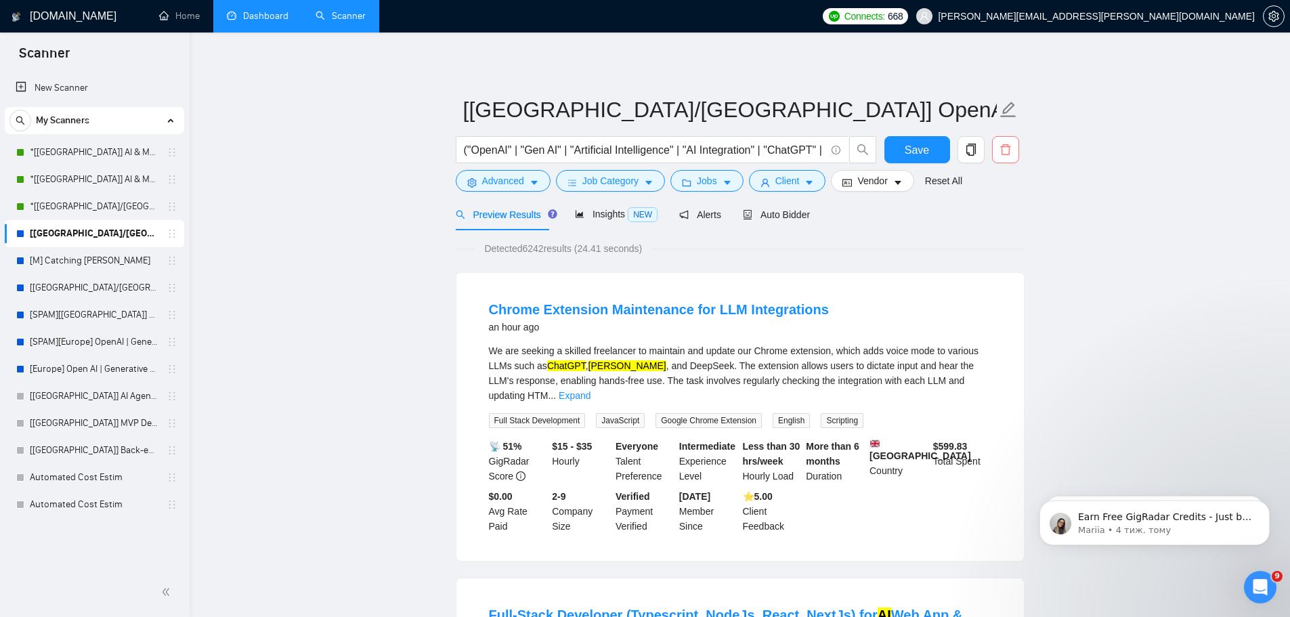
click at [1001, 157] on button "button" at bounding box center [1005, 149] width 27 height 27
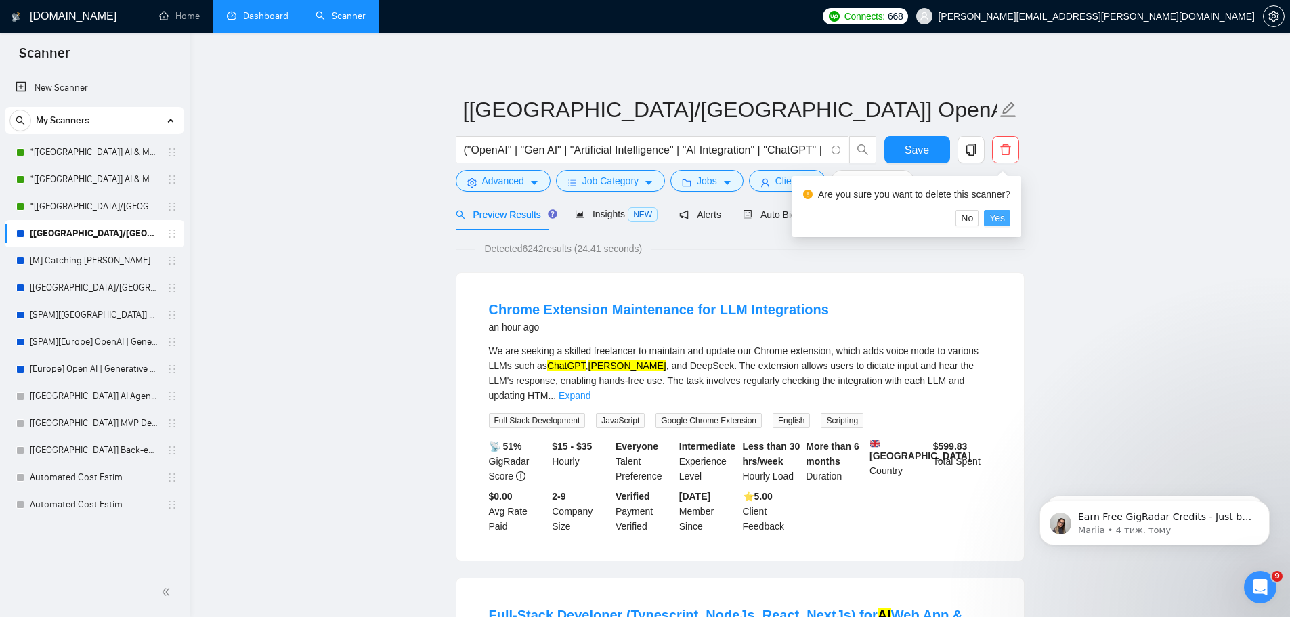
click at [1006, 225] on button "Yes" at bounding box center [997, 218] width 26 height 16
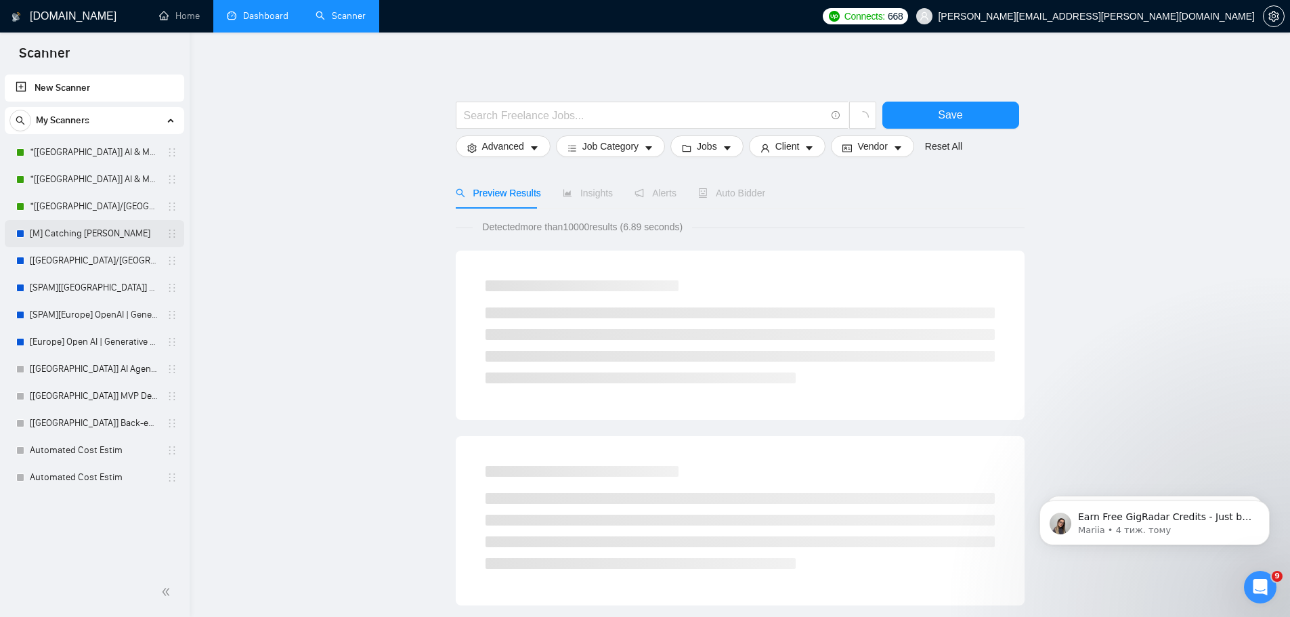
click at [96, 238] on link "[M] Catching [PERSON_NAME]" at bounding box center [94, 233] width 129 height 27
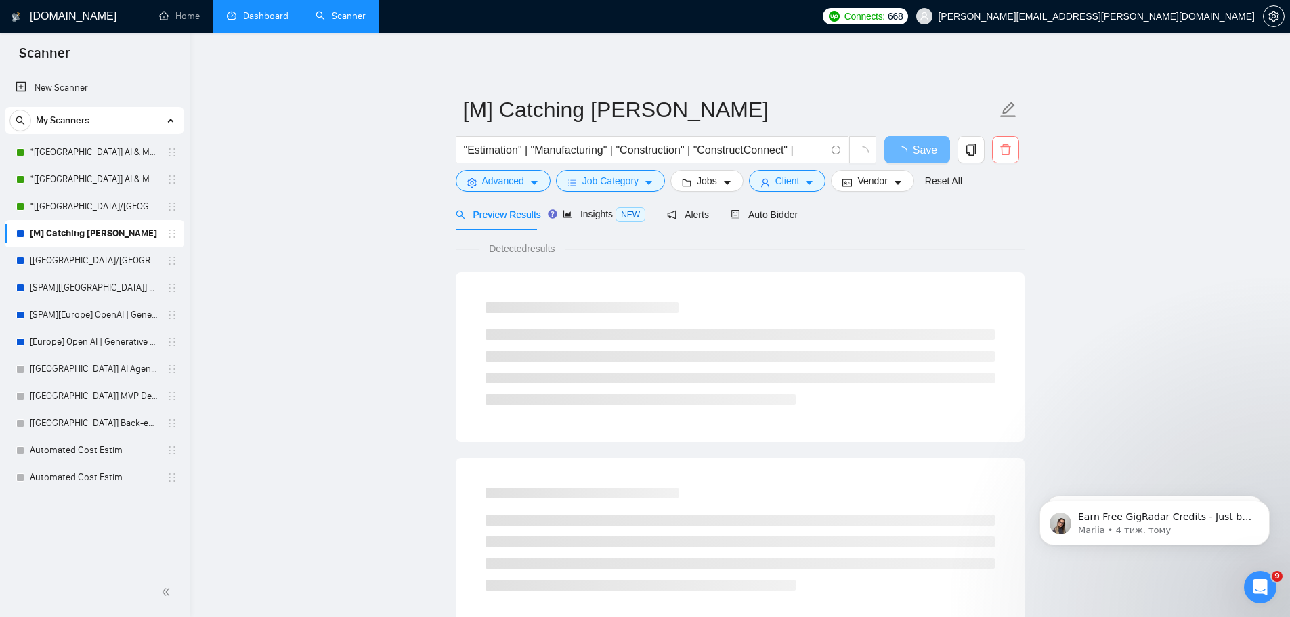
click at [1009, 154] on icon "delete" at bounding box center [1006, 149] width 10 height 11
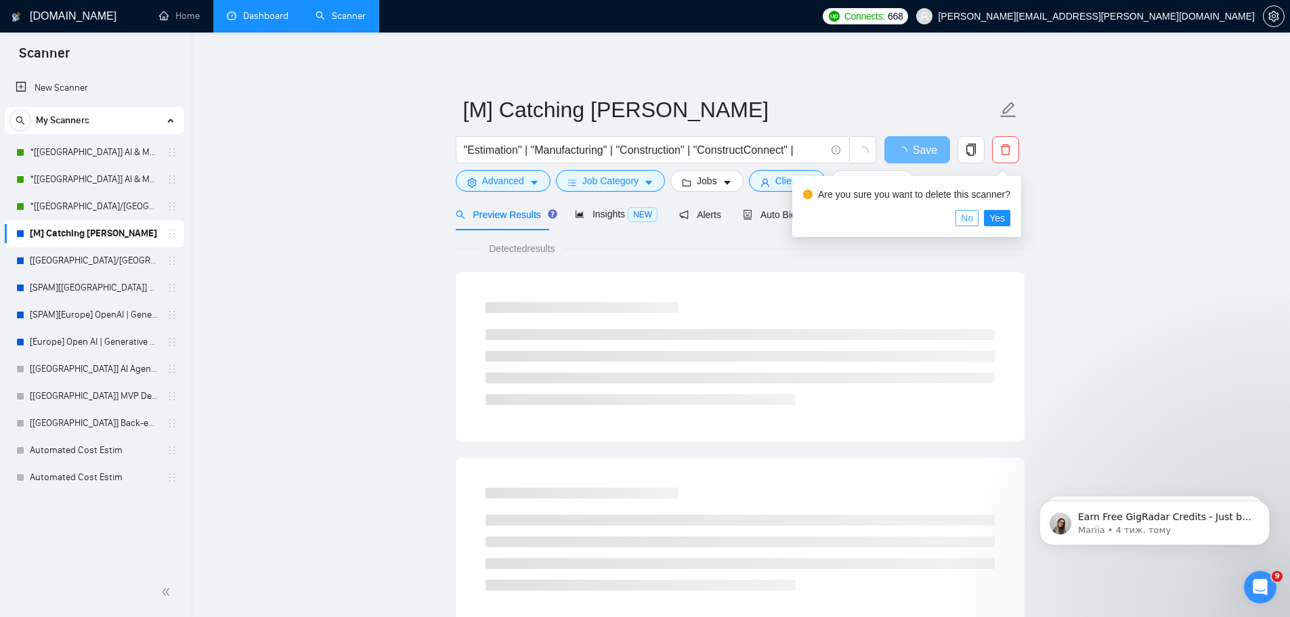
click at [967, 222] on span "No" at bounding box center [967, 218] width 12 height 15
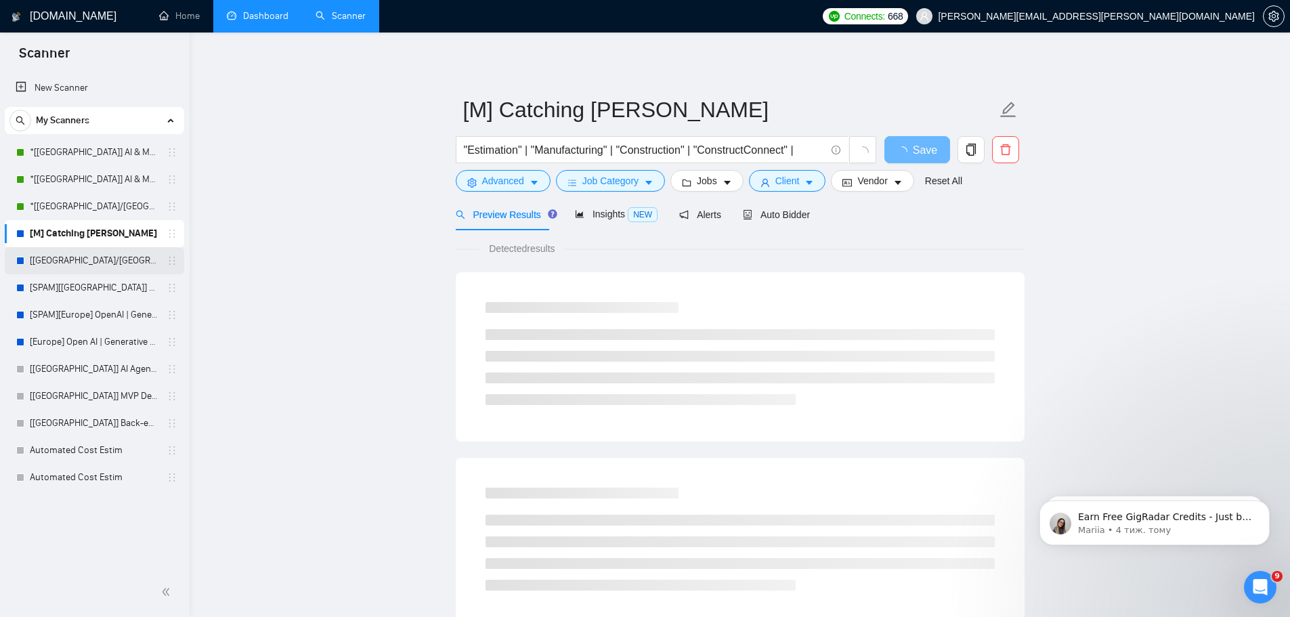
click at [49, 264] on link "[[GEOGRAPHIC_DATA]/[GEOGRAPHIC_DATA]] SV/Web Development" at bounding box center [94, 260] width 129 height 27
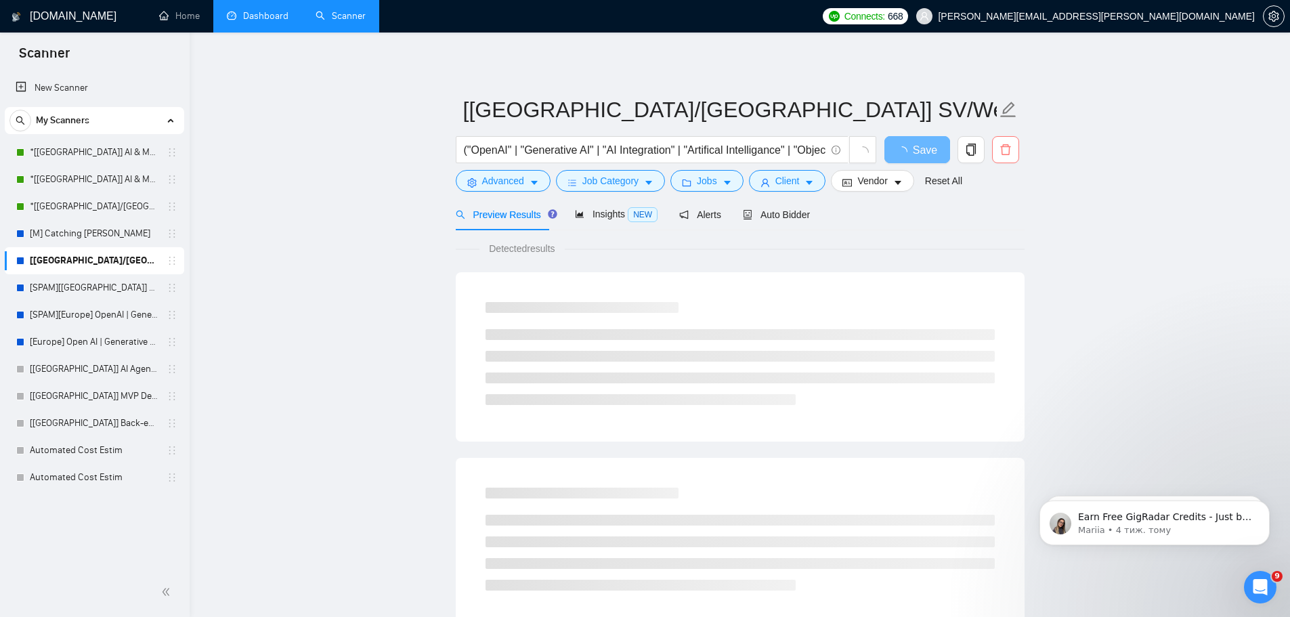
click at [1011, 153] on icon "delete" at bounding box center [1006, 150] width 12 height 12
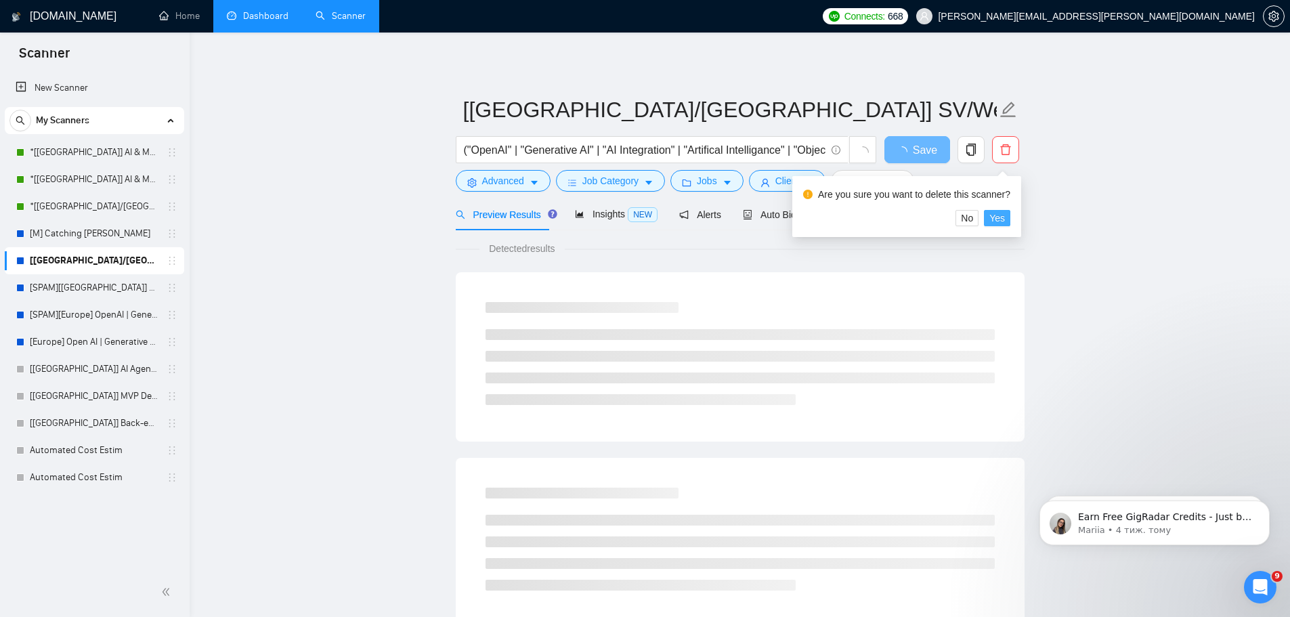
click at [996, 223] on span "Yes" at bounding box center [998, 218] width 16 height 15
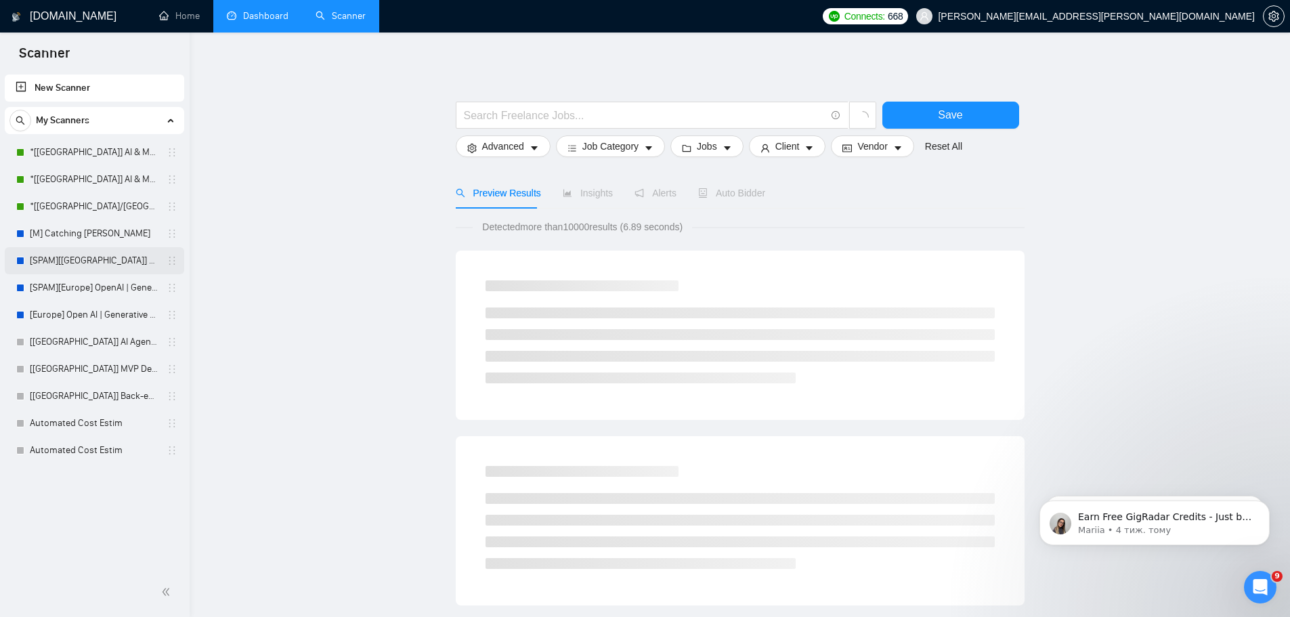
click at [110, 262] on link "[SPAM][[GEOGRAPHIC_DATA]] OpenAI | Generative AI ML" at bounding box center [94, 260] width 129 height 27
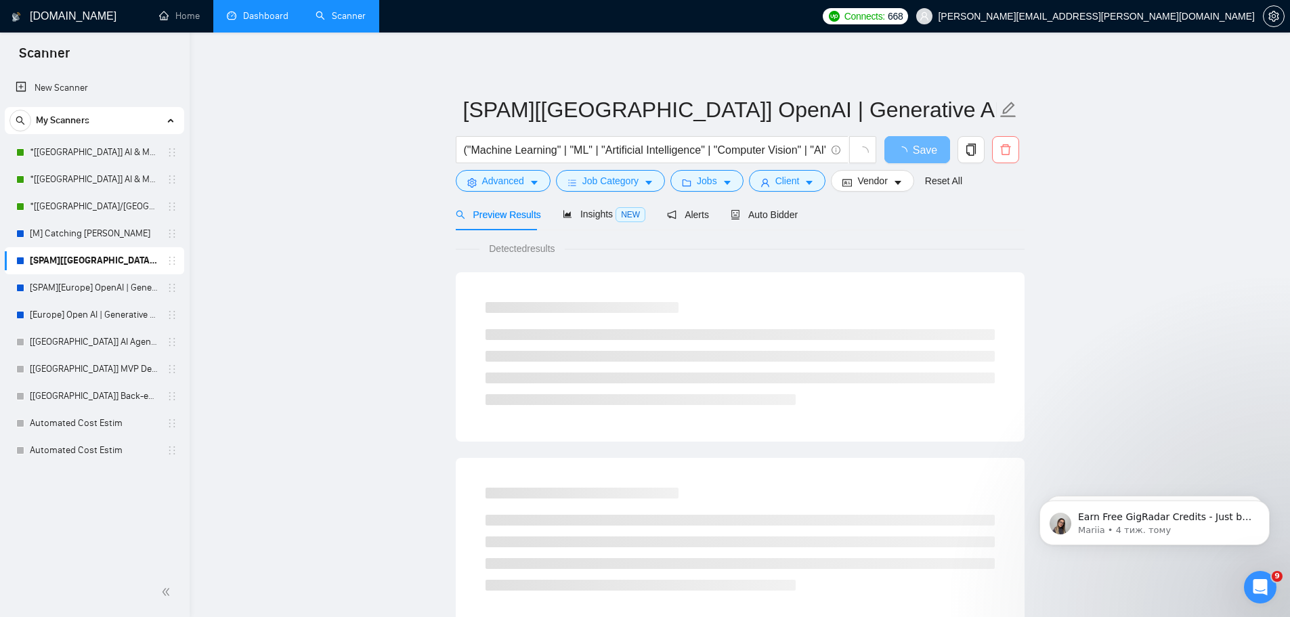
click at [1011, 155] on icon "delete" at bounding box center [1006, 150] width 12 height 12
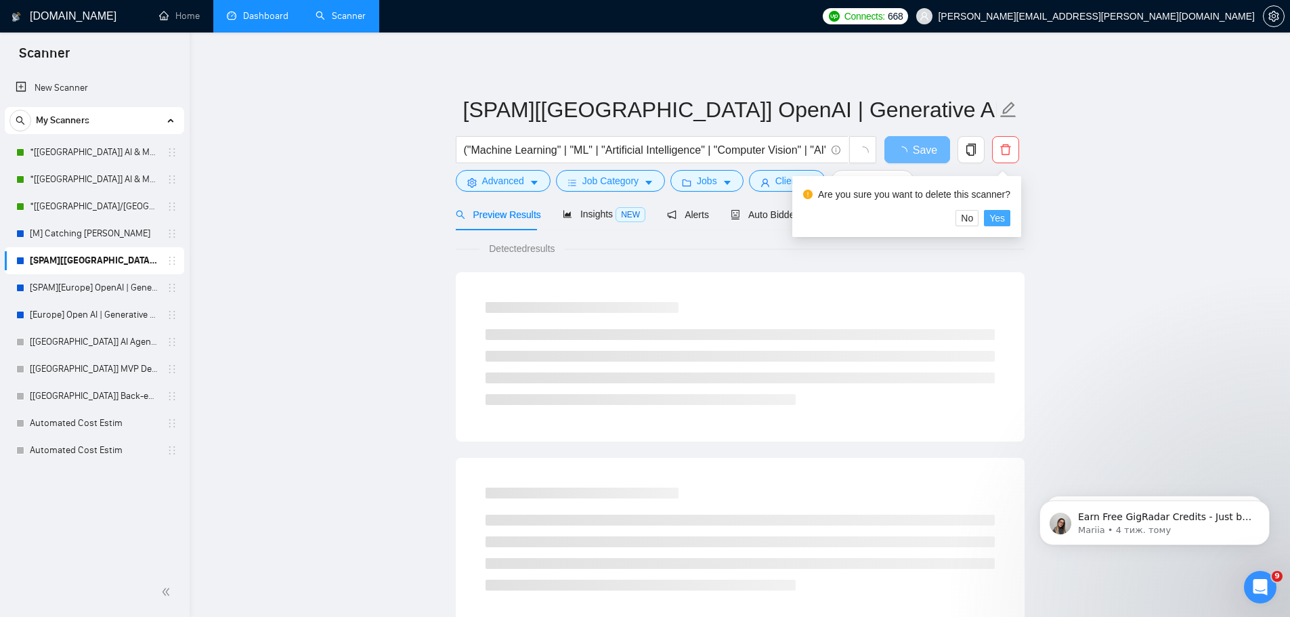
click at [996, 223] on span "Yes" at bounding box center [998, 218] width 16 height 15
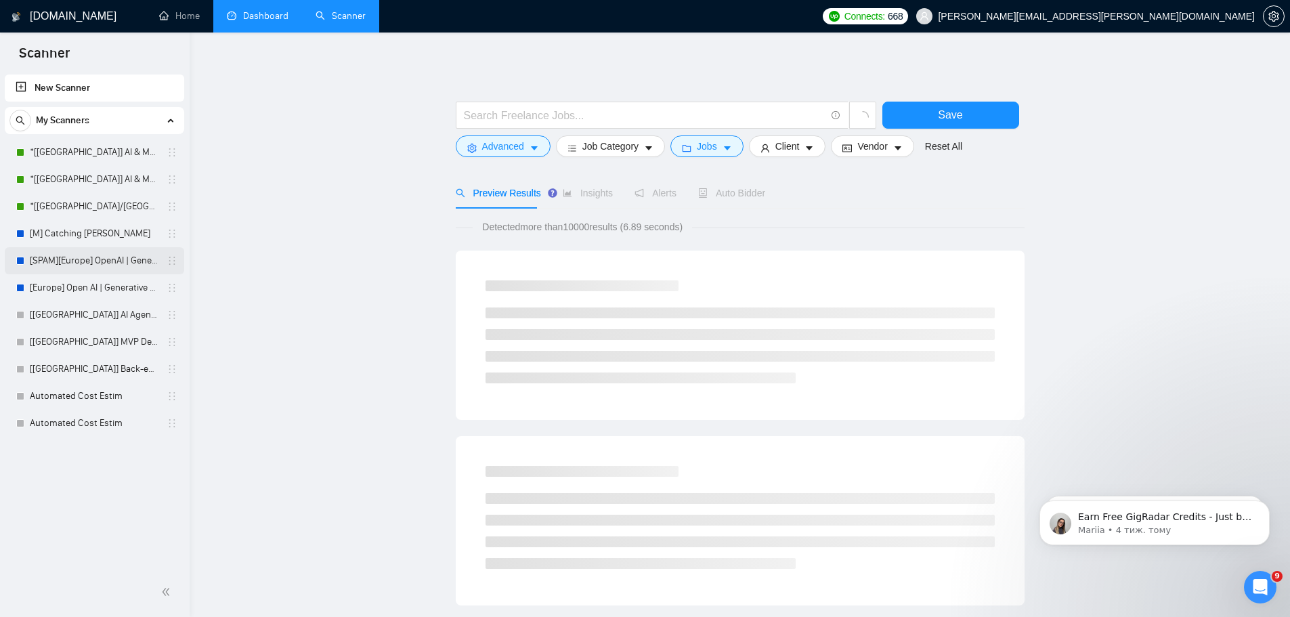
click at [108, 266] on link "[SPAM][Europe] OpenAI | Generative AI ML" at bounding box center [94, 260] width 129 height 27
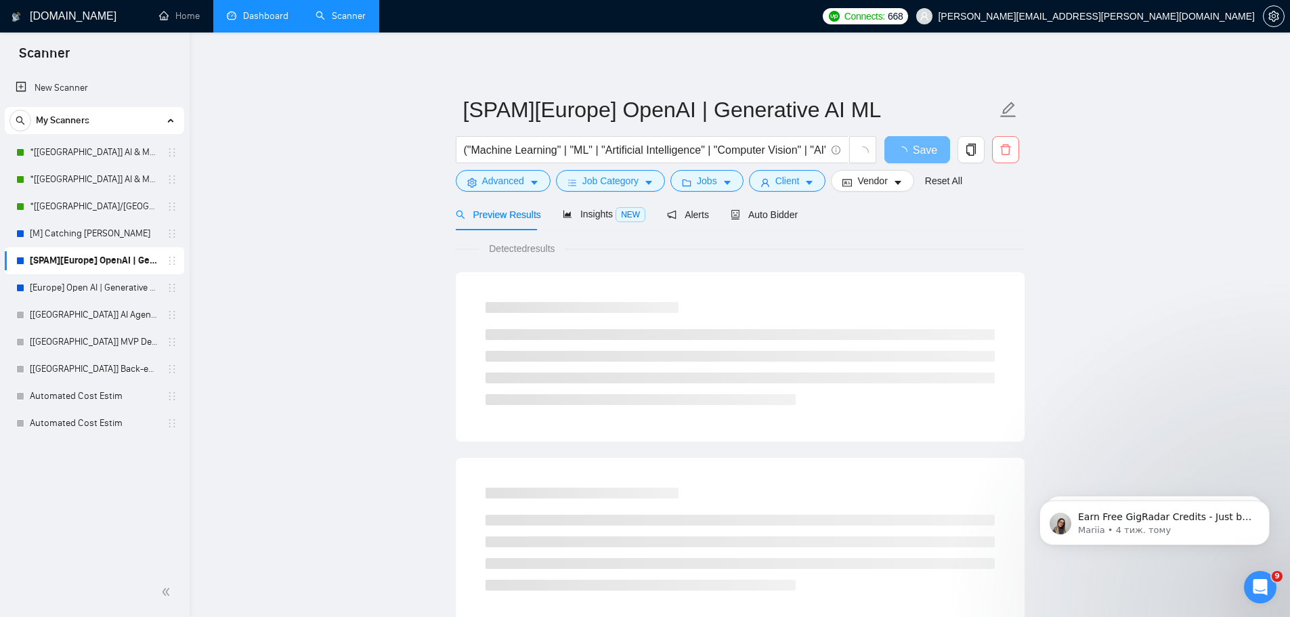
click at [1004, 150] on icon "delete" at bounding box center [1006, 150] width 12 height 12
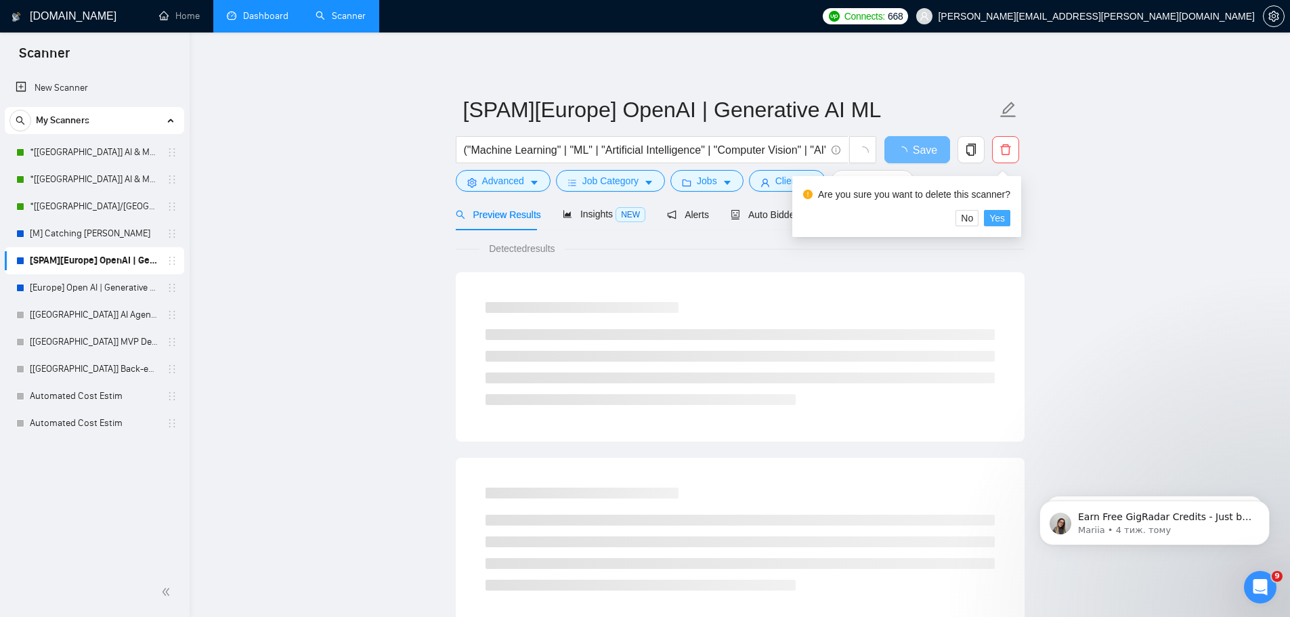
click at [1001, 218] on span "Yes" at bounding box center [998, 218] width 16 height 15
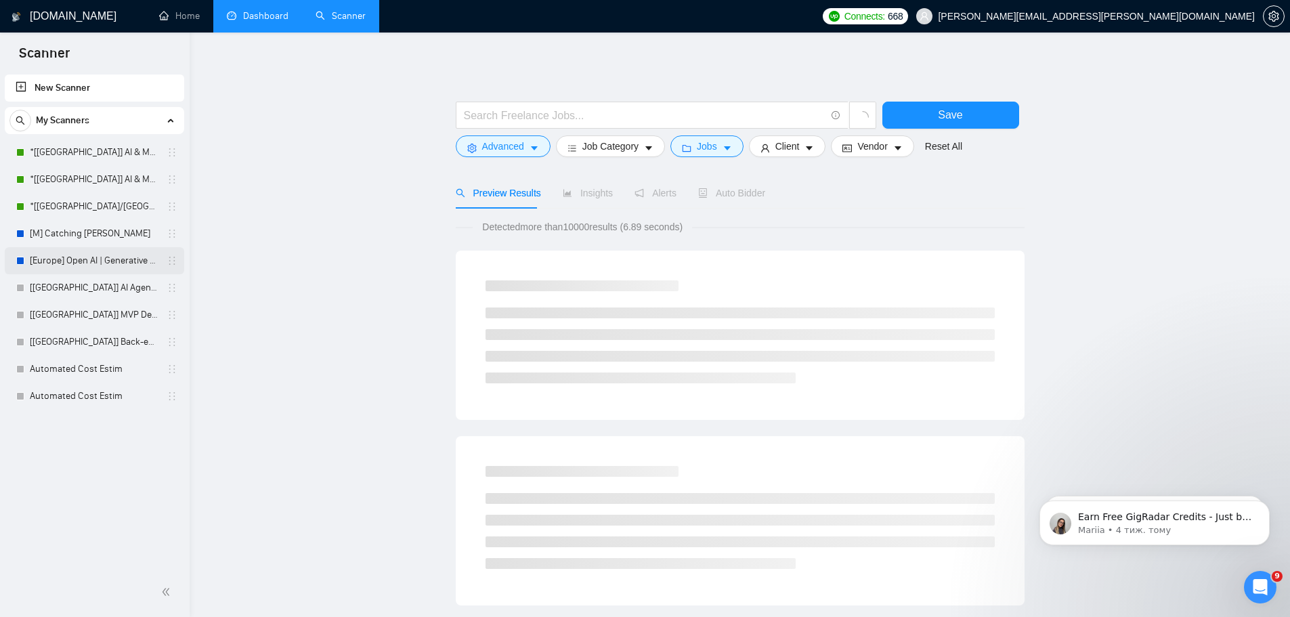
click at [86, 261] on link "[Europe] Open AI | Generative AI Integration" at bounding box center [94, 260] width 129 height 27
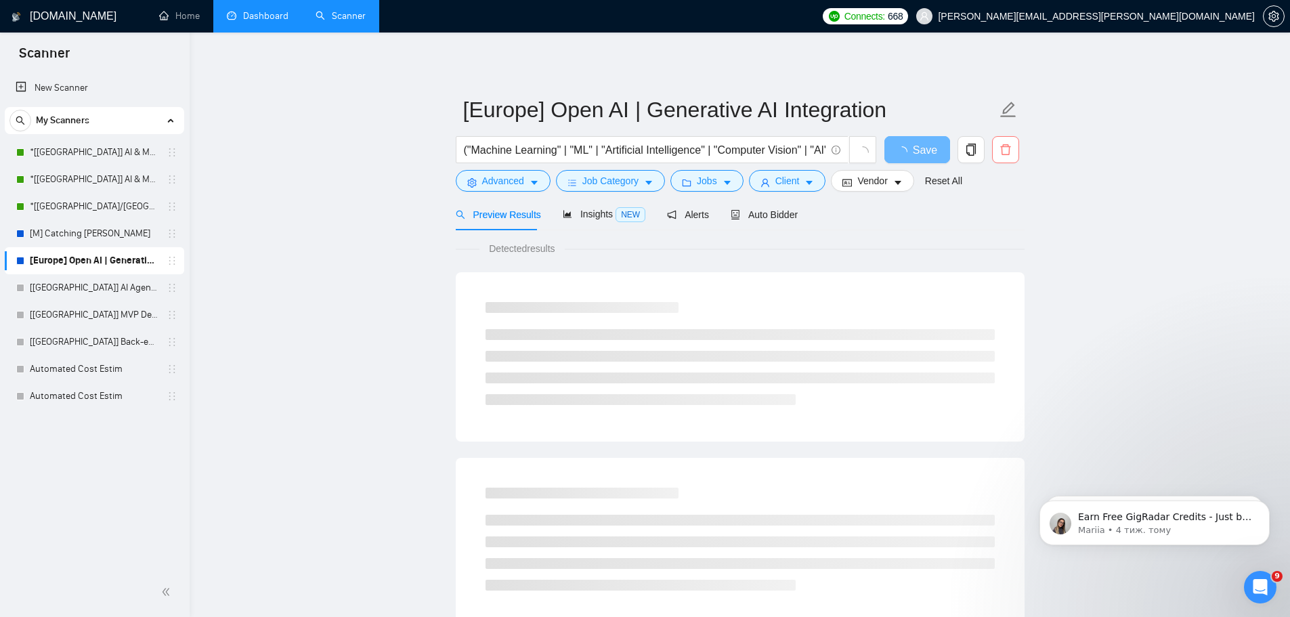
click at [1012, 149] on span "delete" at bounding box center [1006, 150] width 26 height 12
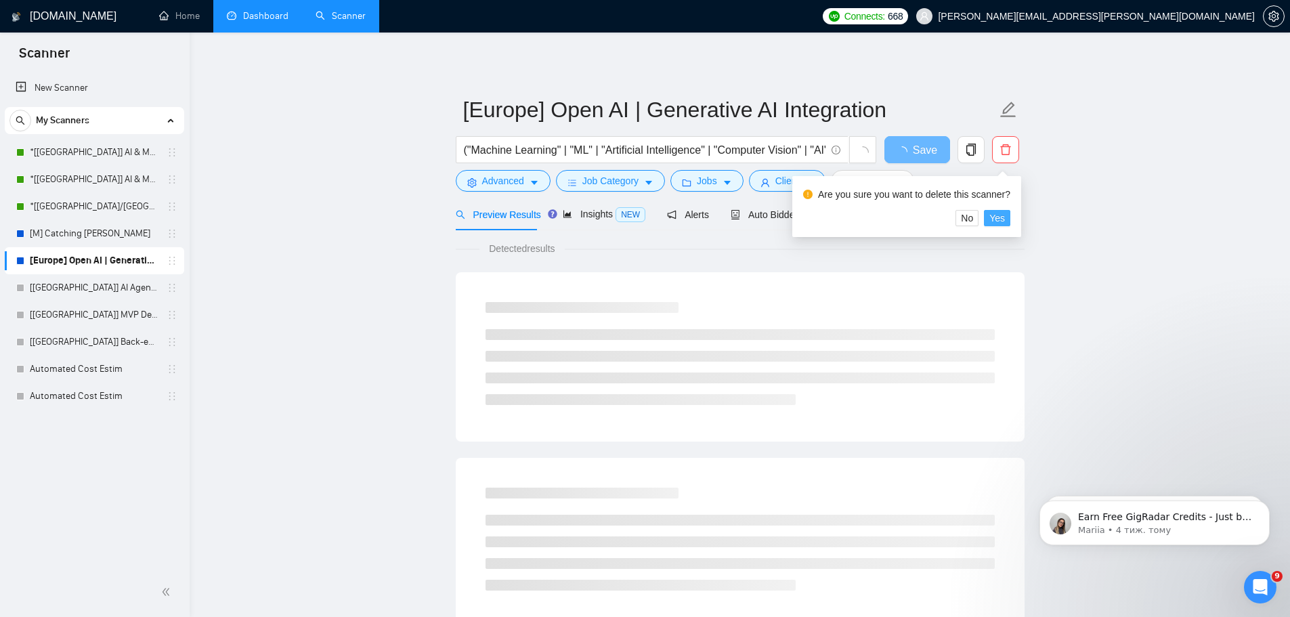
click at [993, 221] on span "Yes" at bounding box center [998, 218] width 16 height 15
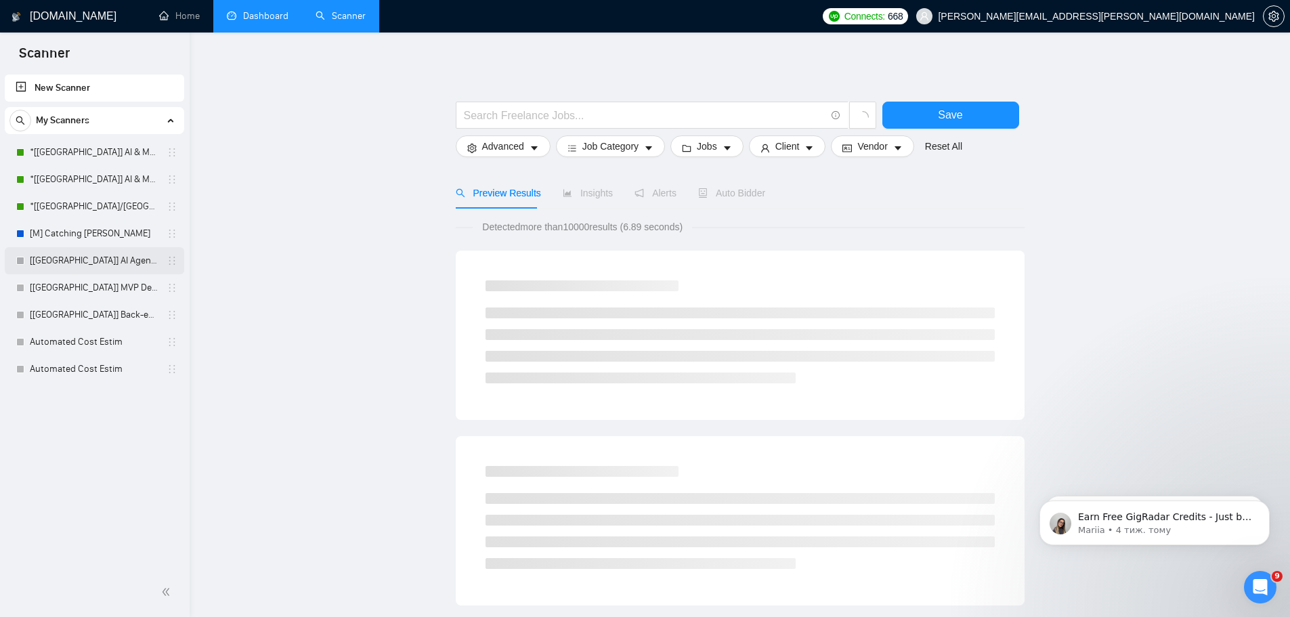
click at [103, 264] on link "[[GEOGRAPHIC_DATA]] AI Agent Development" at bounding box center [94, 260] width 129 height 27
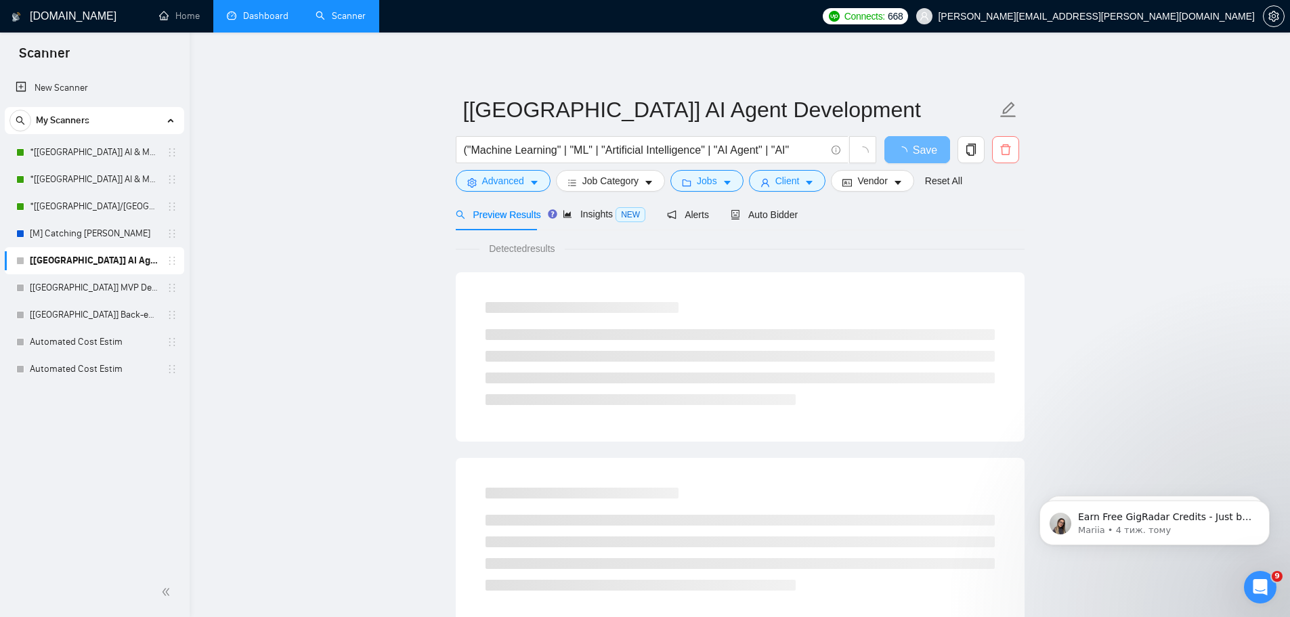
click at [1006, 155] on icon "delete" at bounding box center [1006, 149] width 10 height 11
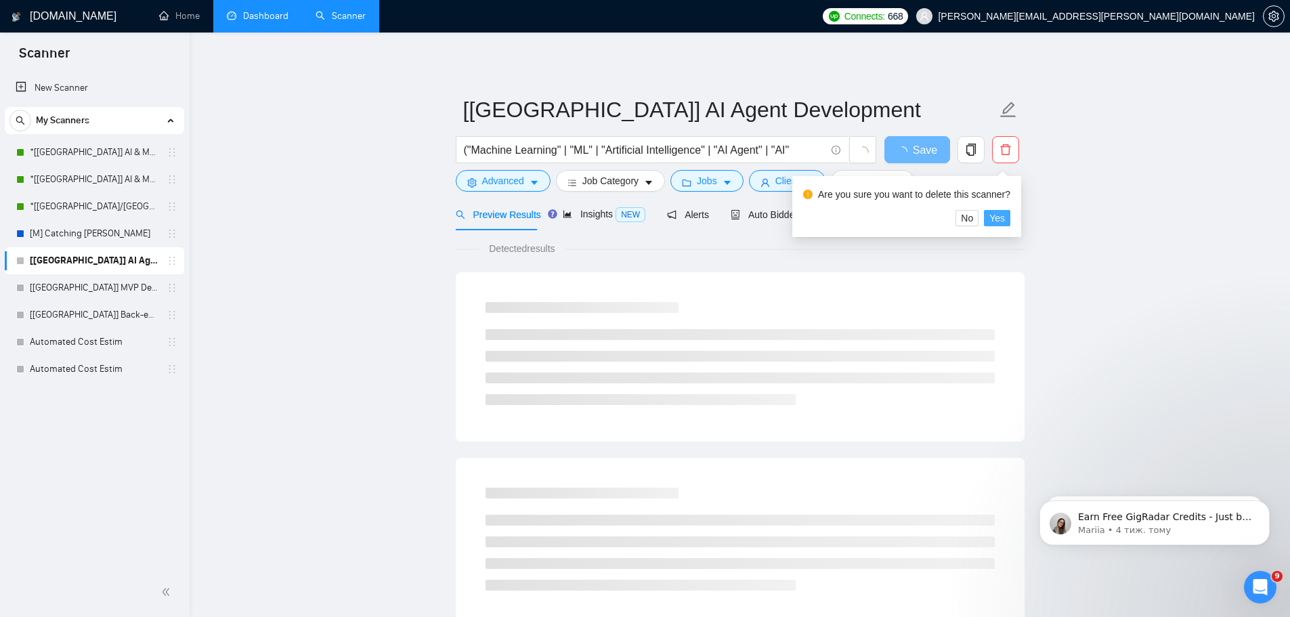
click at [996, 220] on span "Yes" at bounding box center [998, 218] width 16 height 15
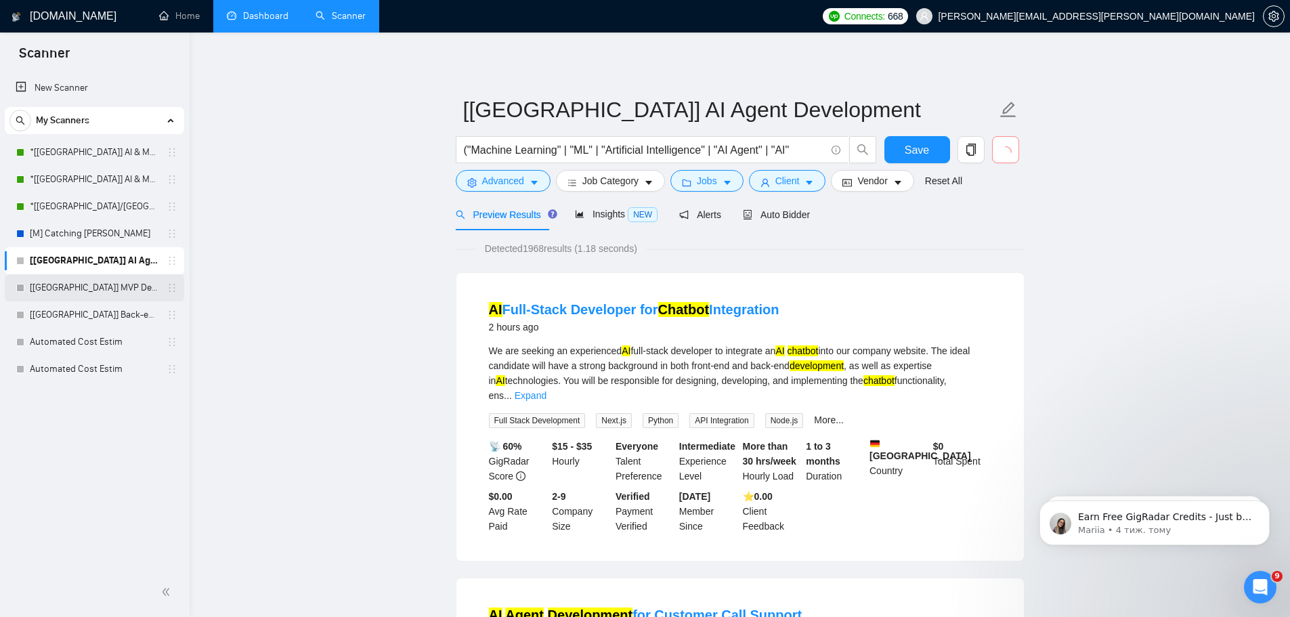
click at [105, 292] on link "[[GEOGRAPHIC_DATA]] MVP Development" at bounding box center [94, 287] width 129 height 27
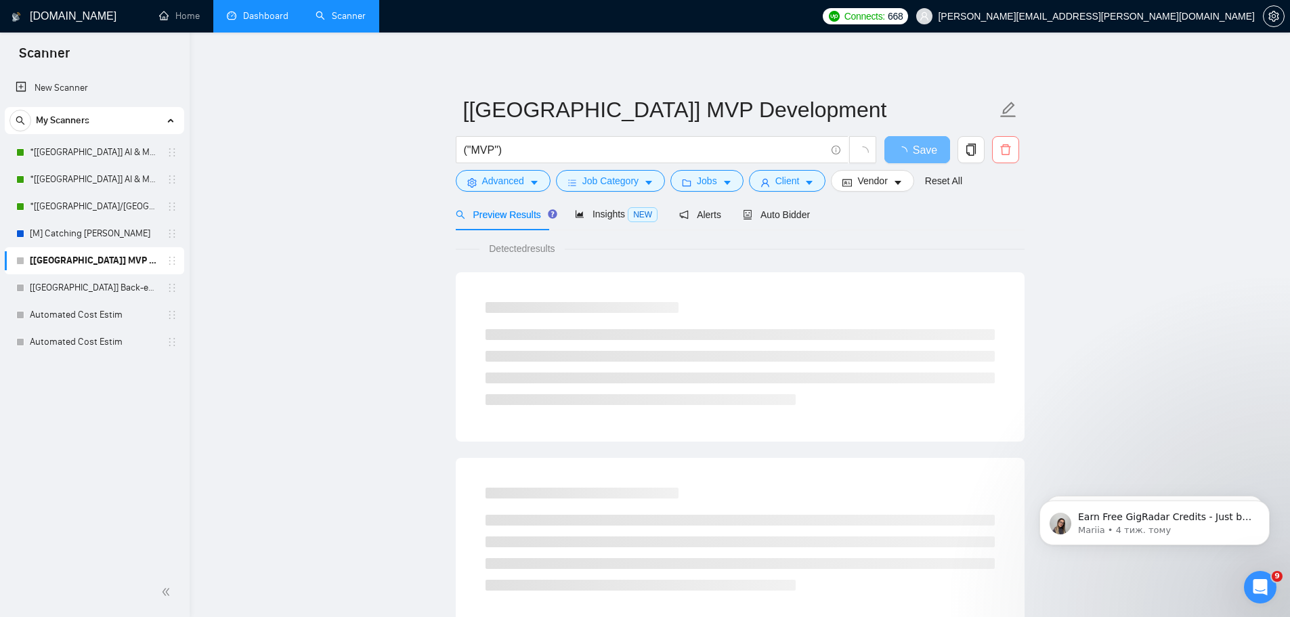
click at [1007, 156] on button "button" at bounding box center [1005, 149] width 27 height 27
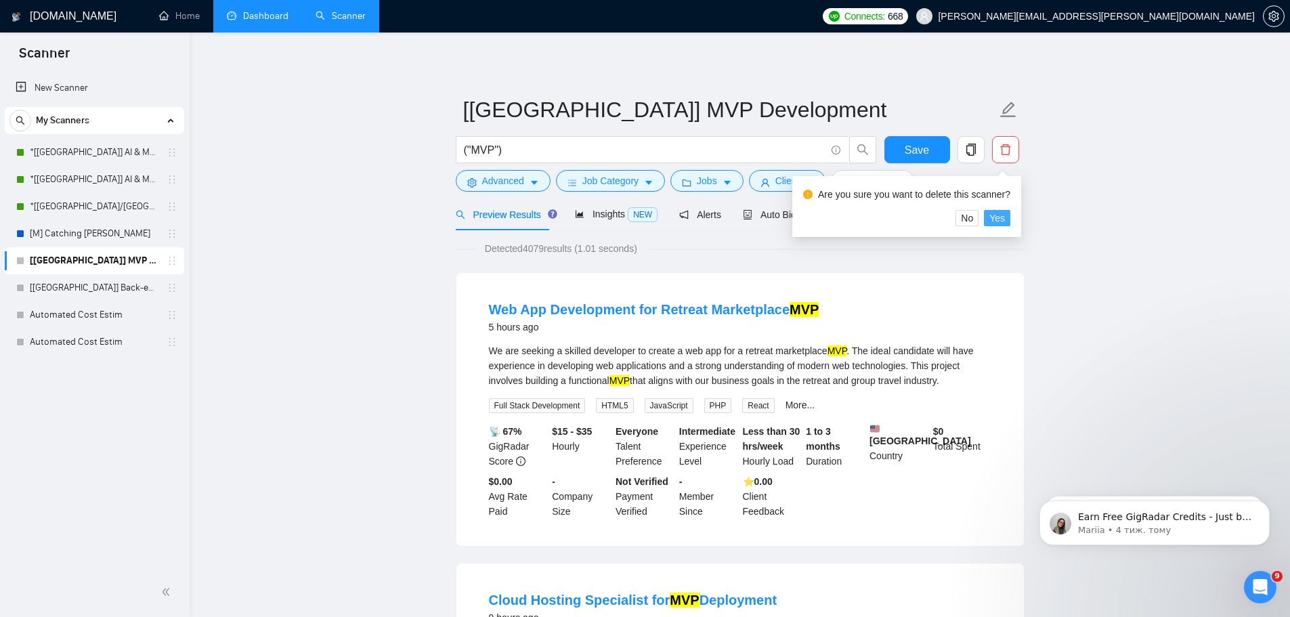
click at [996, 219] on span "Yes" at bounding box center [998, 218] width 16 height 15
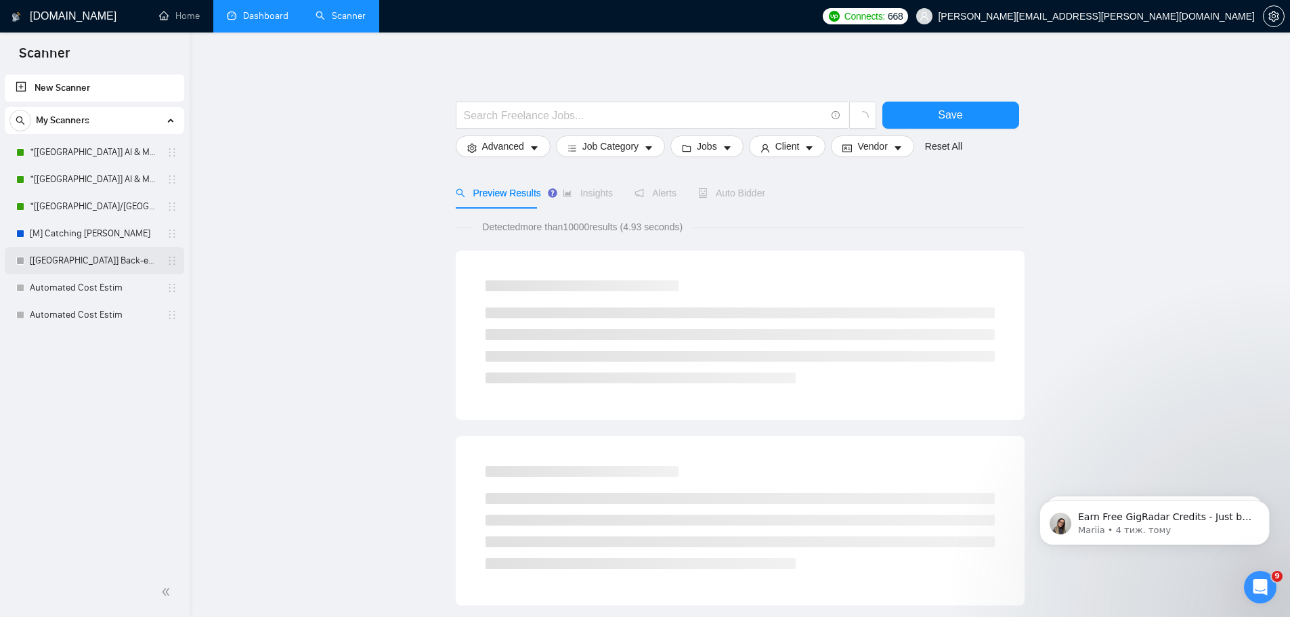
click at [102, 264] on link "[[GEOGRAPHIC_DATA]] Back-end Development" at bounding box center [94, 260] width 129 height 27
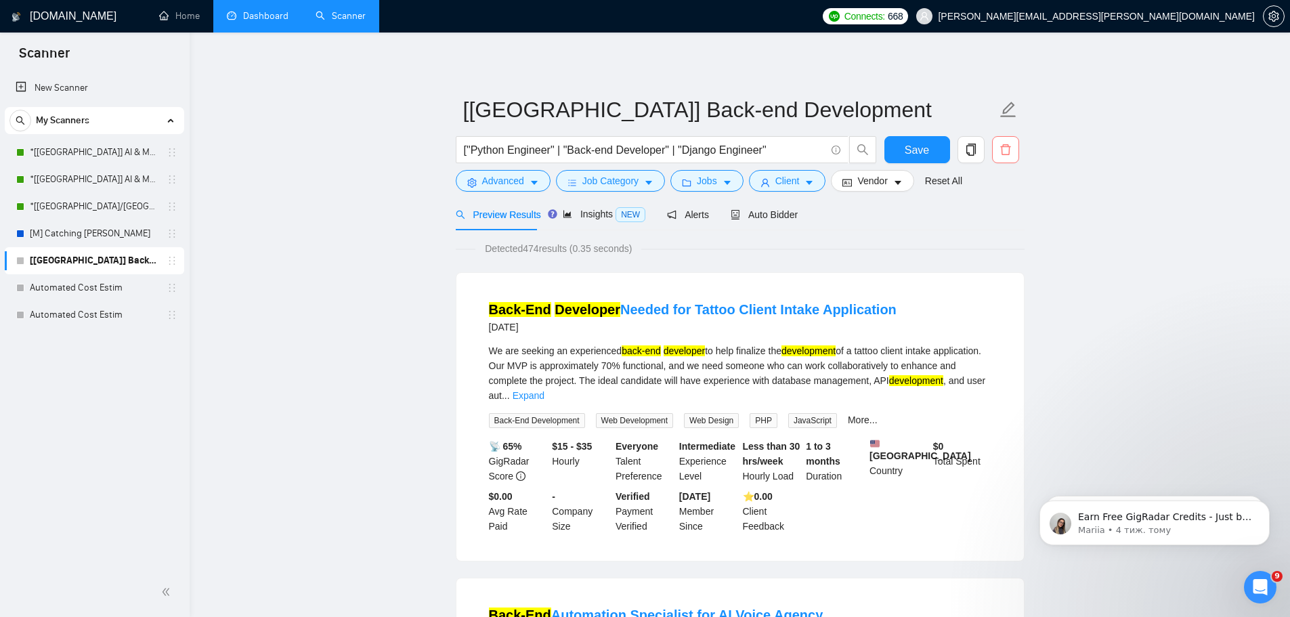
click at [1013, 153] on span "delete" at bounding box center [1006, 150] width 26 height 12
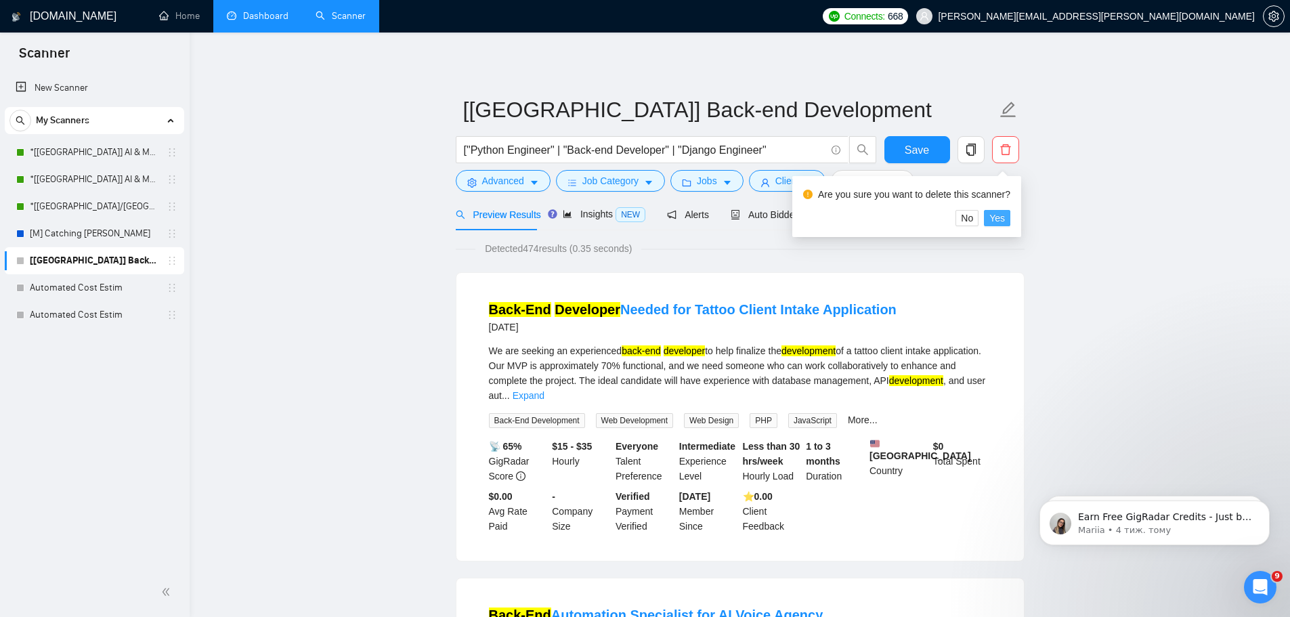
click at [997, 223] on span "Yes" at bounding box center [998, 218] width 16 height 15
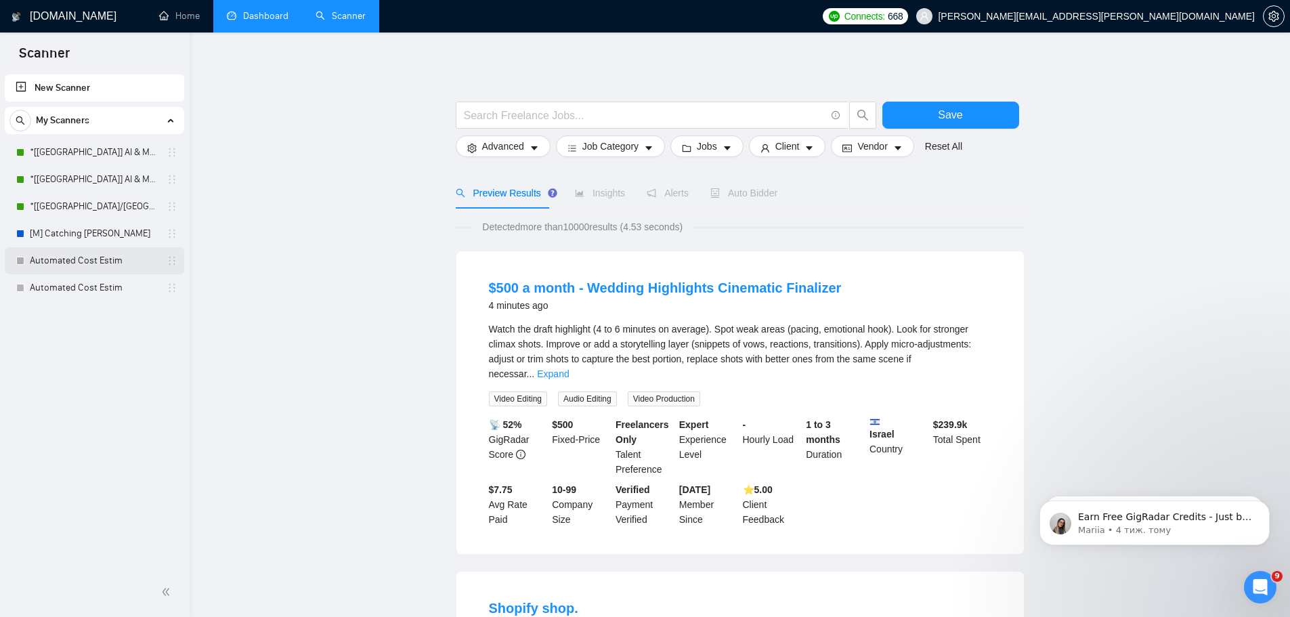
click at [51, 261] on link "Automated Cost Estim" at bounding box center [94, 260] width 129 height 27
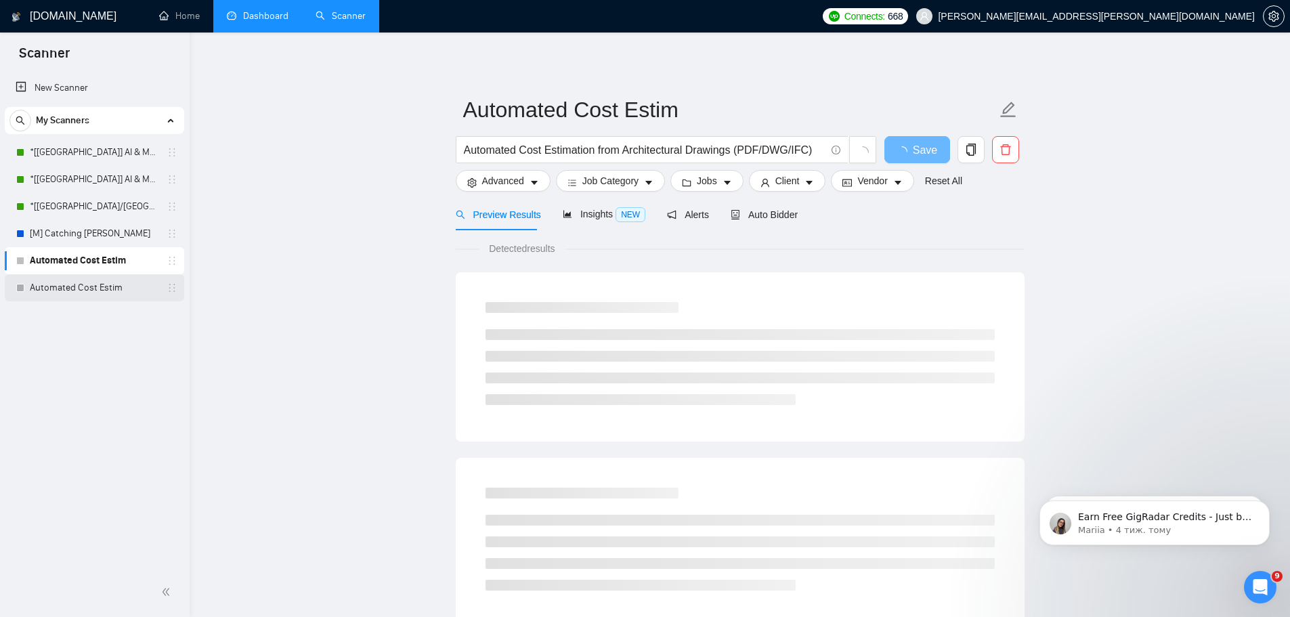
click at [57, 295] on link "Automated Cost Estim" at bounding box center [94, 287] width 129 height 27
click at [73, 265] on link "Automated Cost Estim" at bounding box center [94, 260] width 129 height 27
click at [73, 240] on link "[M] Catching [PERSON_NAME]" at bounding box center [94, 233] width 129 height 27
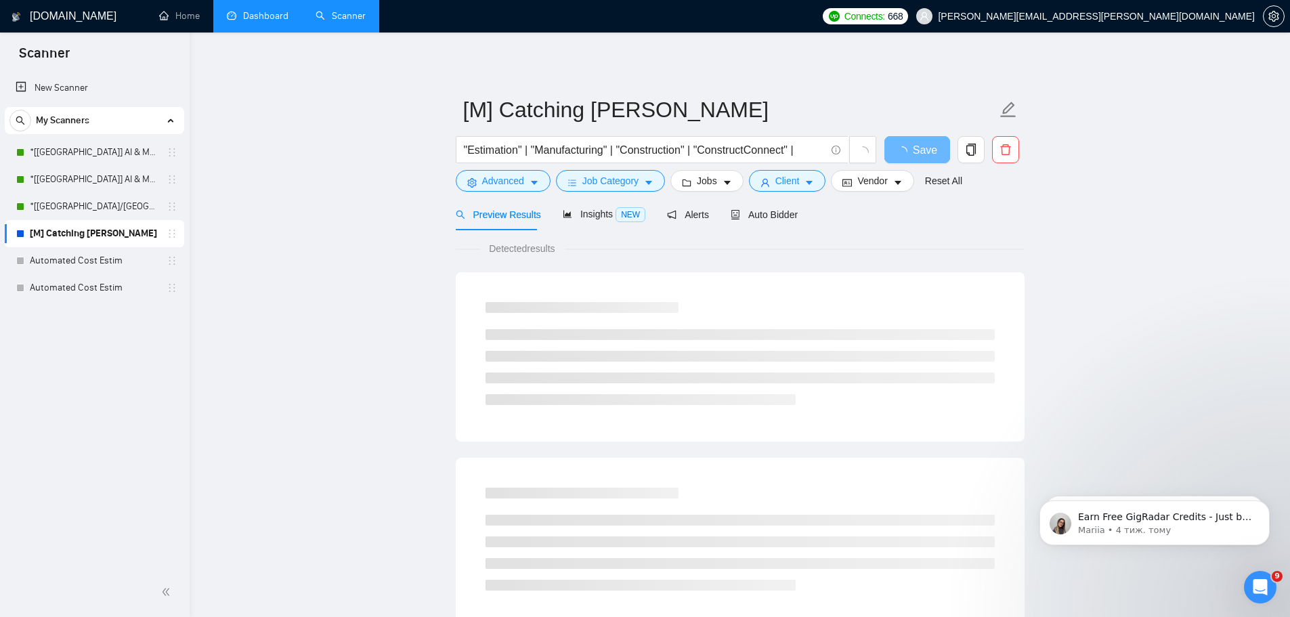
click at [274, 32] on li "Dashboard" at bounding box center [257, 16] width 89 height 33
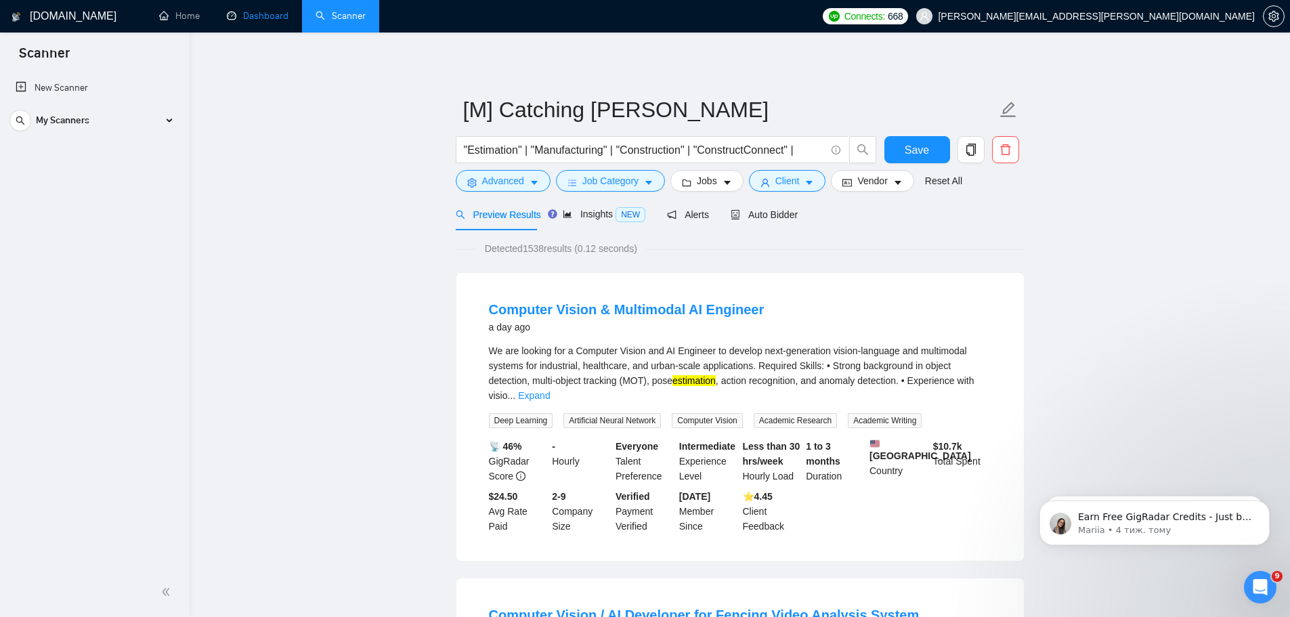
click at [276, 22] on link "Dashboard" at bounding box center [258, 16] width 62 height 12
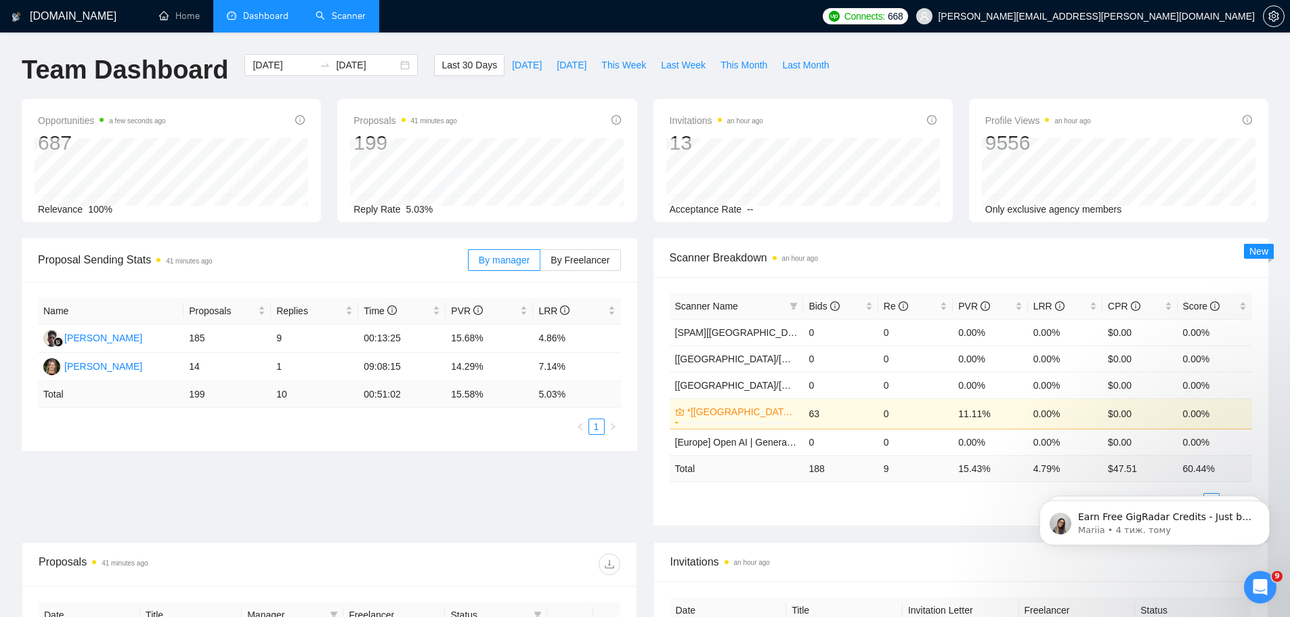
click at [333, 18] on link "Scanner" at bounding box center [341, 16] width 50 height 12
